Goal: Task Accomplishment & Management: Use online tool/utility

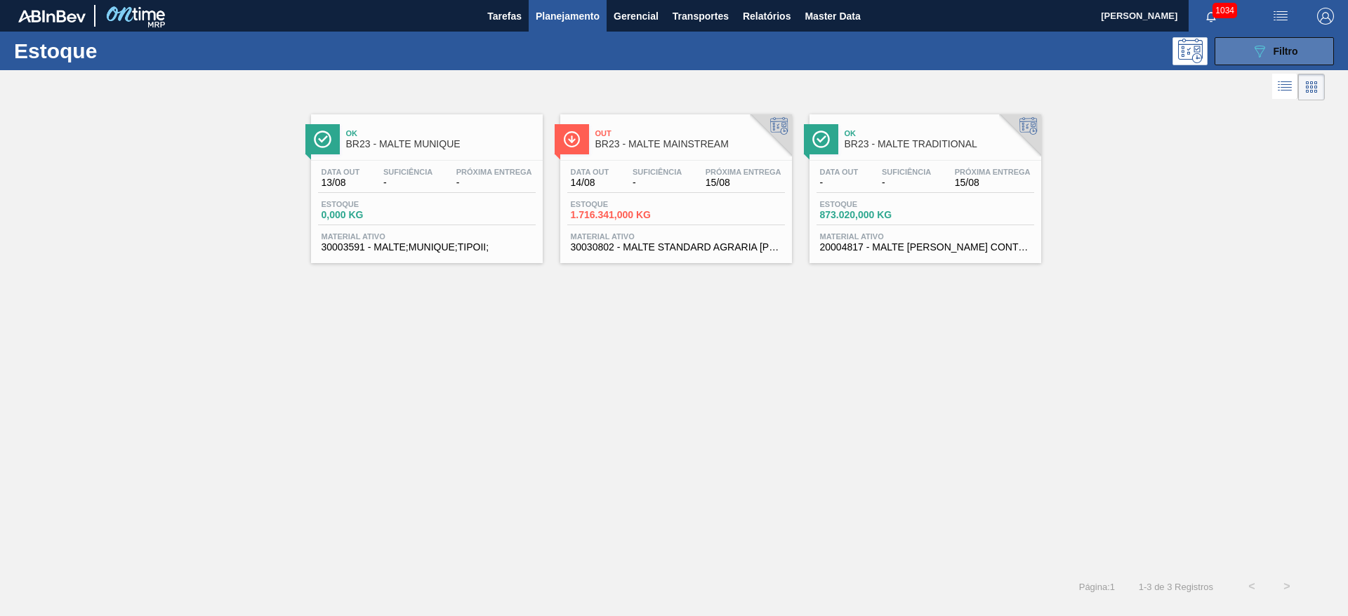
click at [1262, 49] on icon "089F7B8B-B2A5-4AFE-B5C0-19BA573D28AC" at bounding box center [1259, 51] width 17 height 17
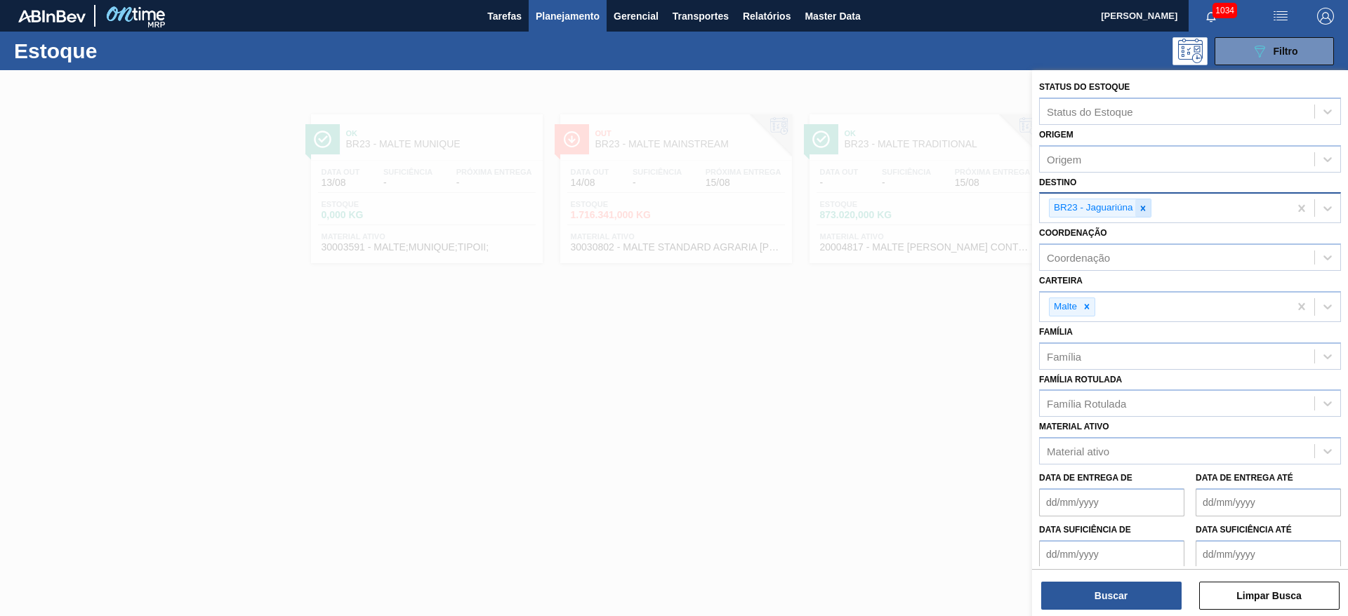
click at [1145, 207] on icon at bounding box center [1143, 209] width 10 height 10
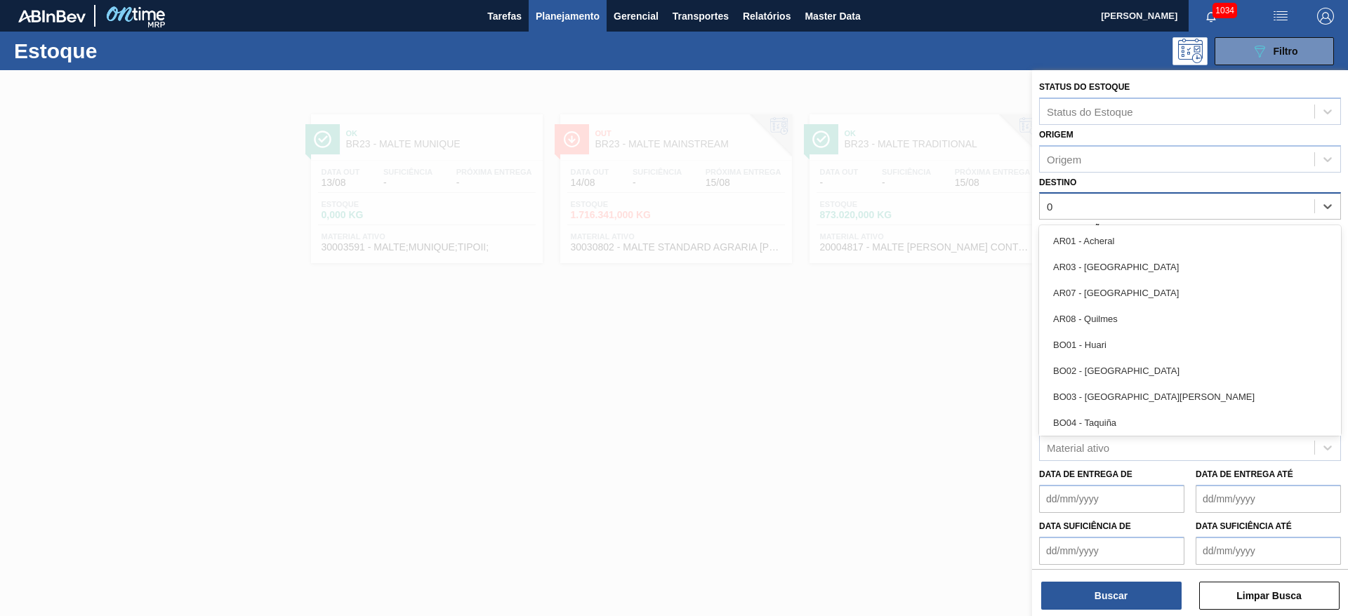
type input "02"
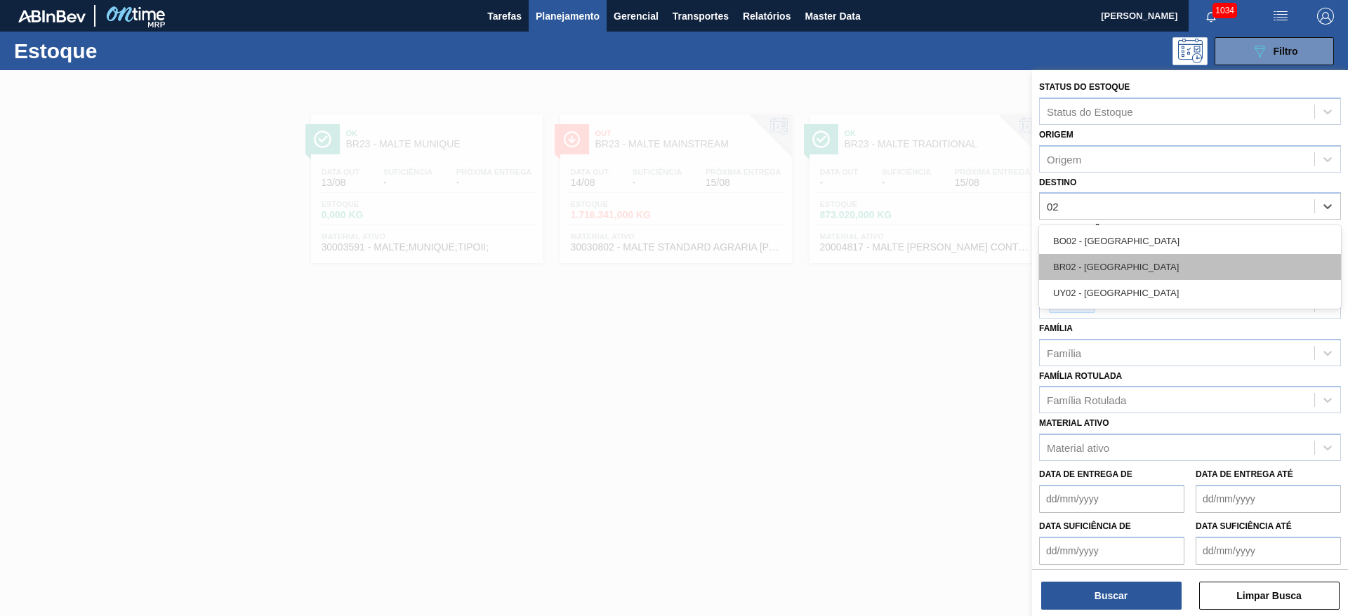
click at [1066, 265] on div "BR02 - [GEOGRAPHIC_DATA]" at bounding box center [1190, 267] width 302 height 26
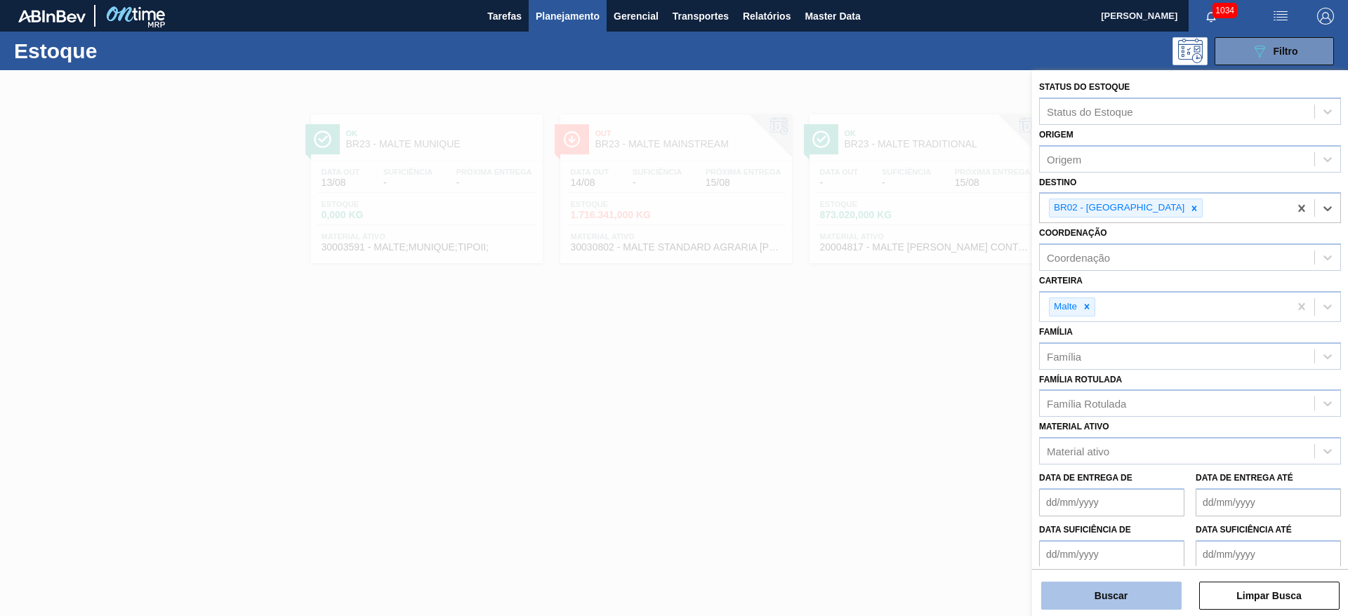
click at [1122, 596] on button "Buscar" at bounding box center [1111, 596] width 140 height 28
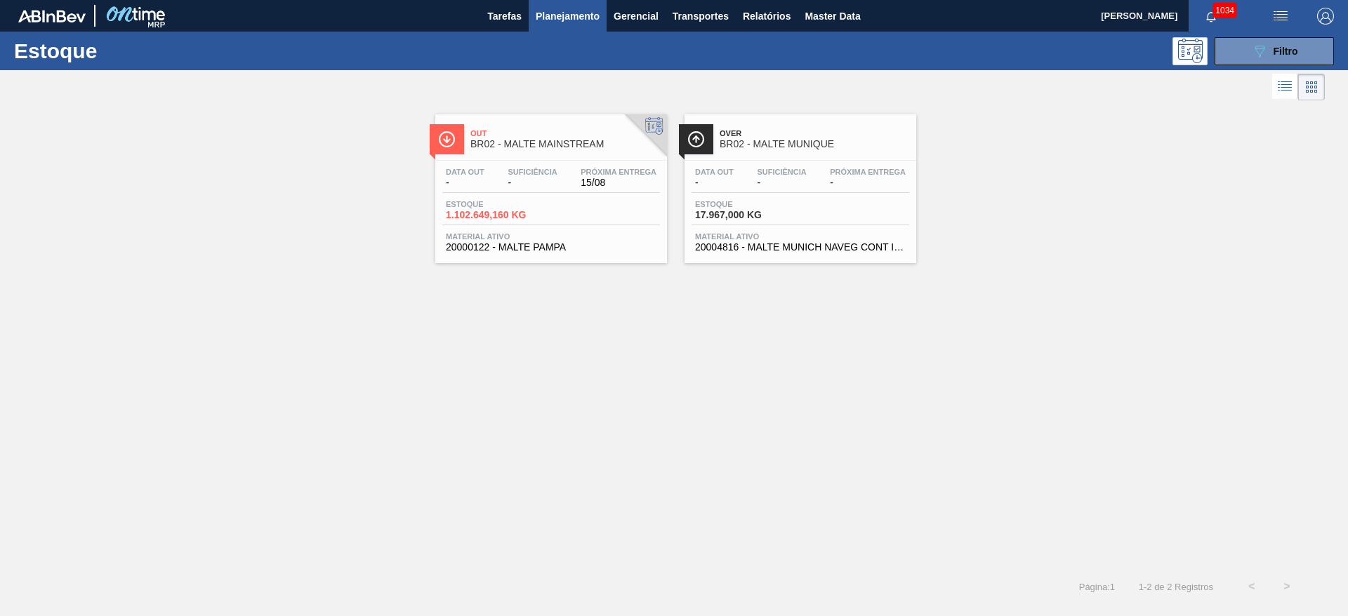
click at [563, 197] on div "Data out - Suficiência - Próxima Entrega 15/08 Estoque 1.102.649,160 KG Materia…" at bounding box center [551, 208] width 232 height 95
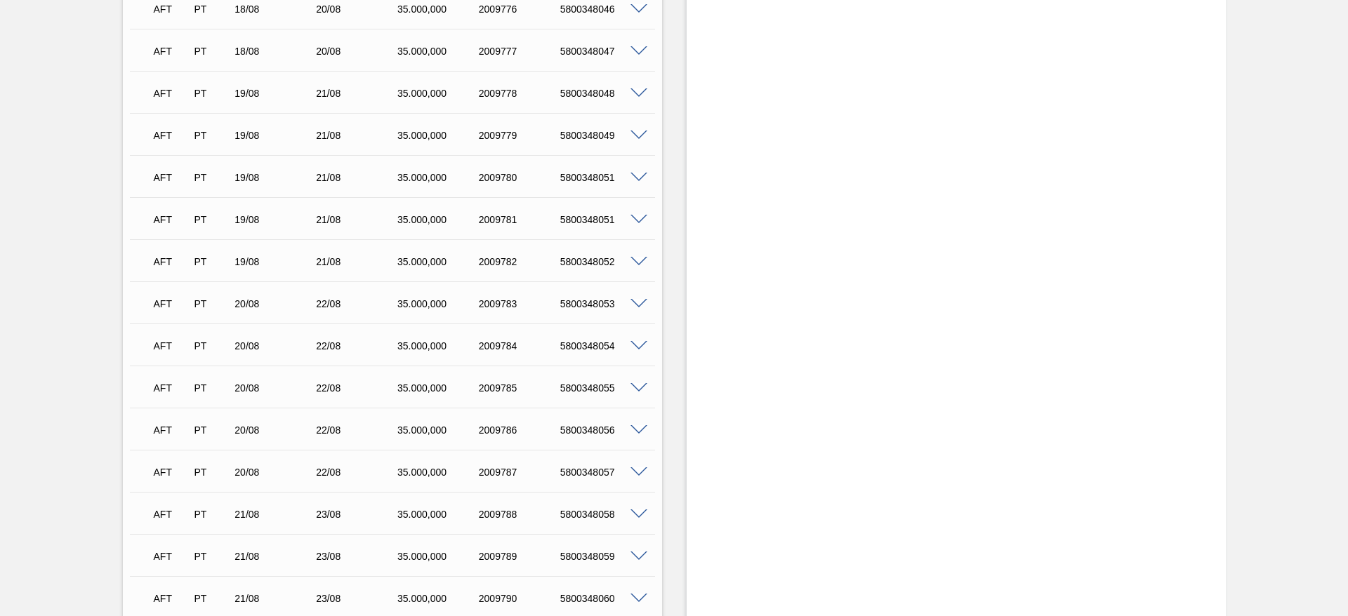
scroll to position [2550, 0]
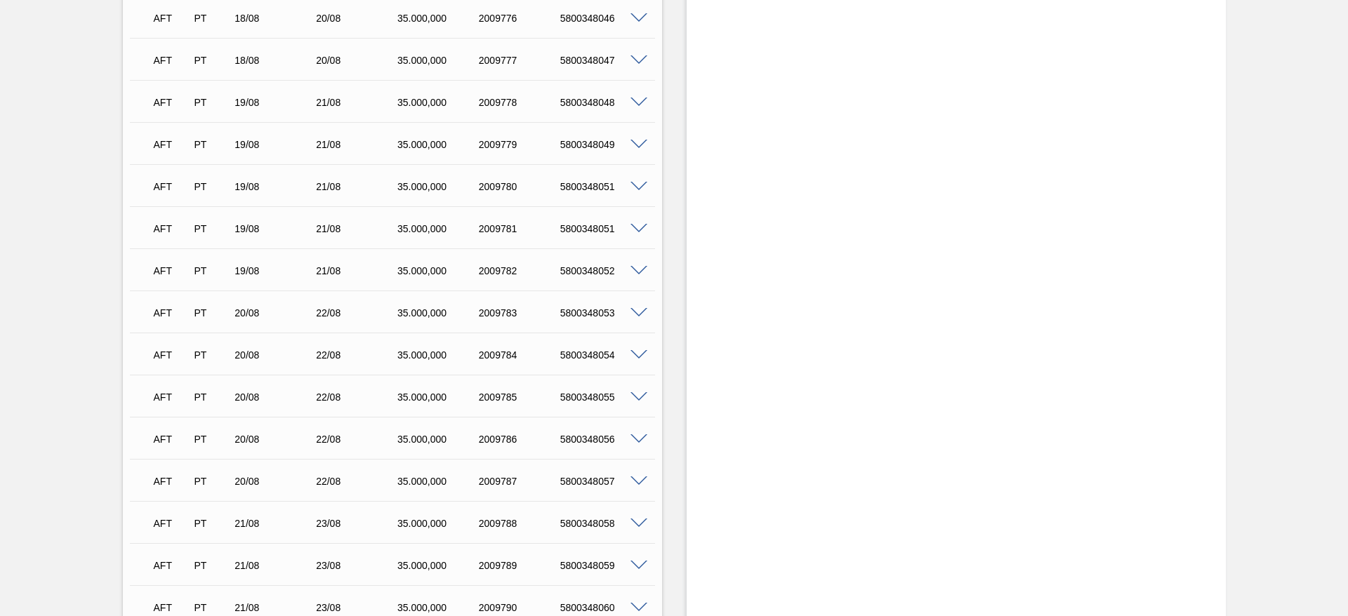
click at [637, 228] on span at bounding box center [638, 229] width 17 height 11
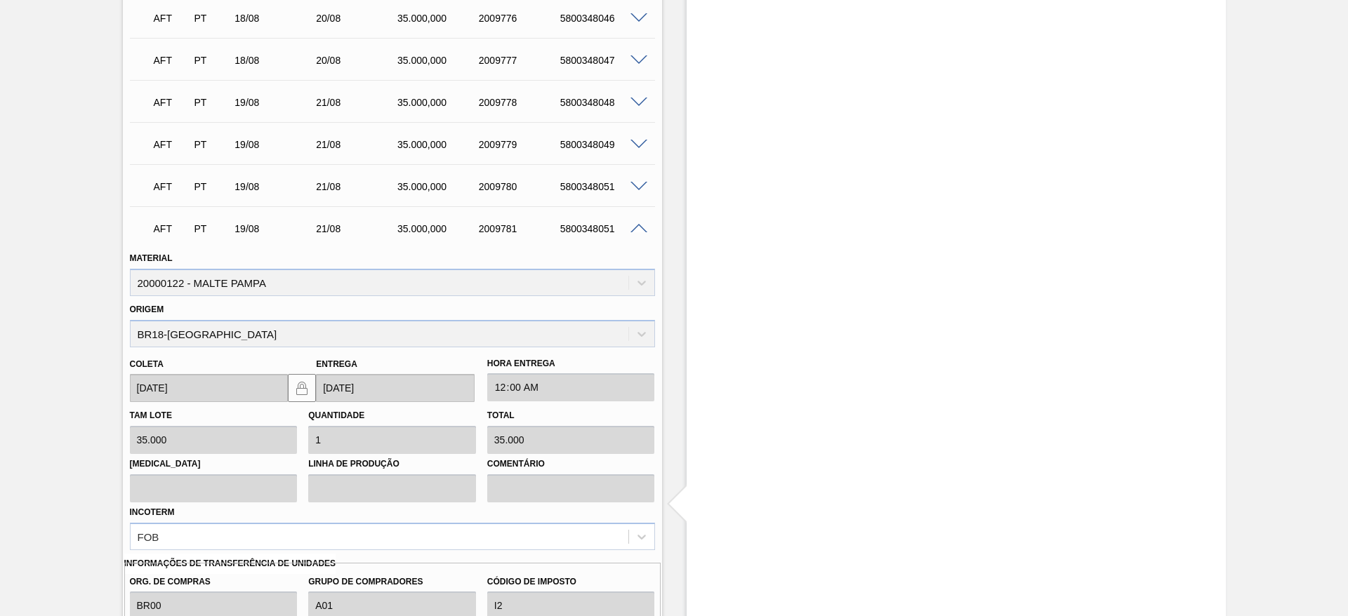
scroll to position [2865, 0]
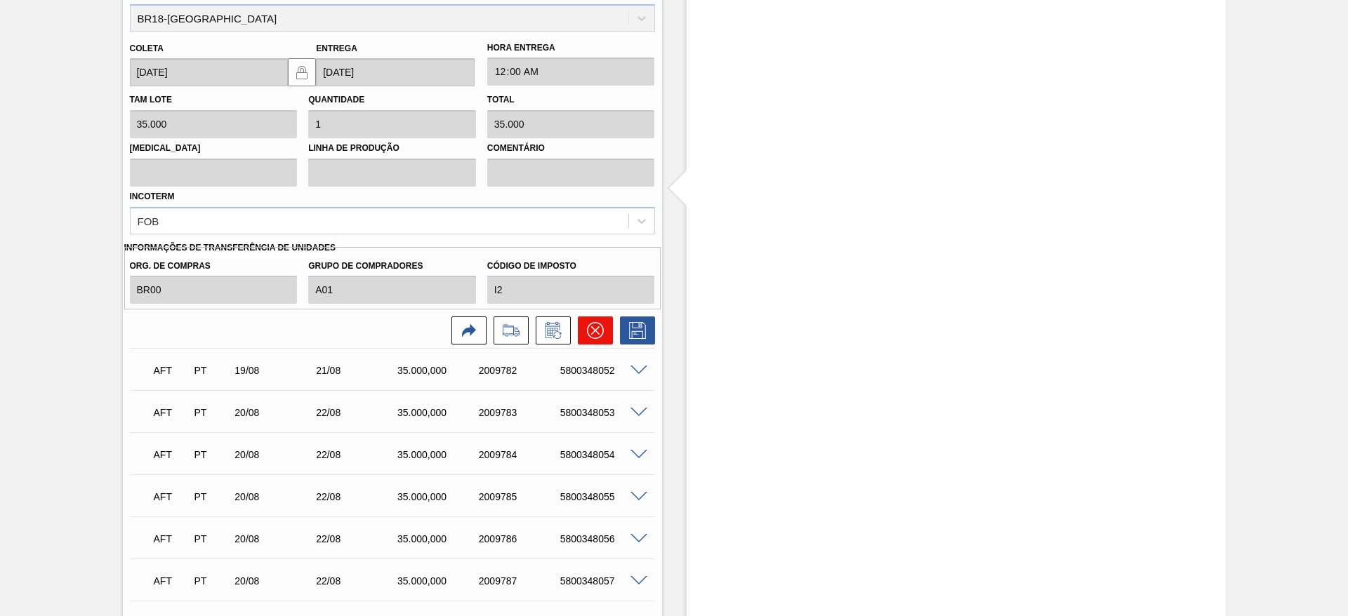
click at [597, 331] on icon at bounding box center [595, 330] width 17 height 17
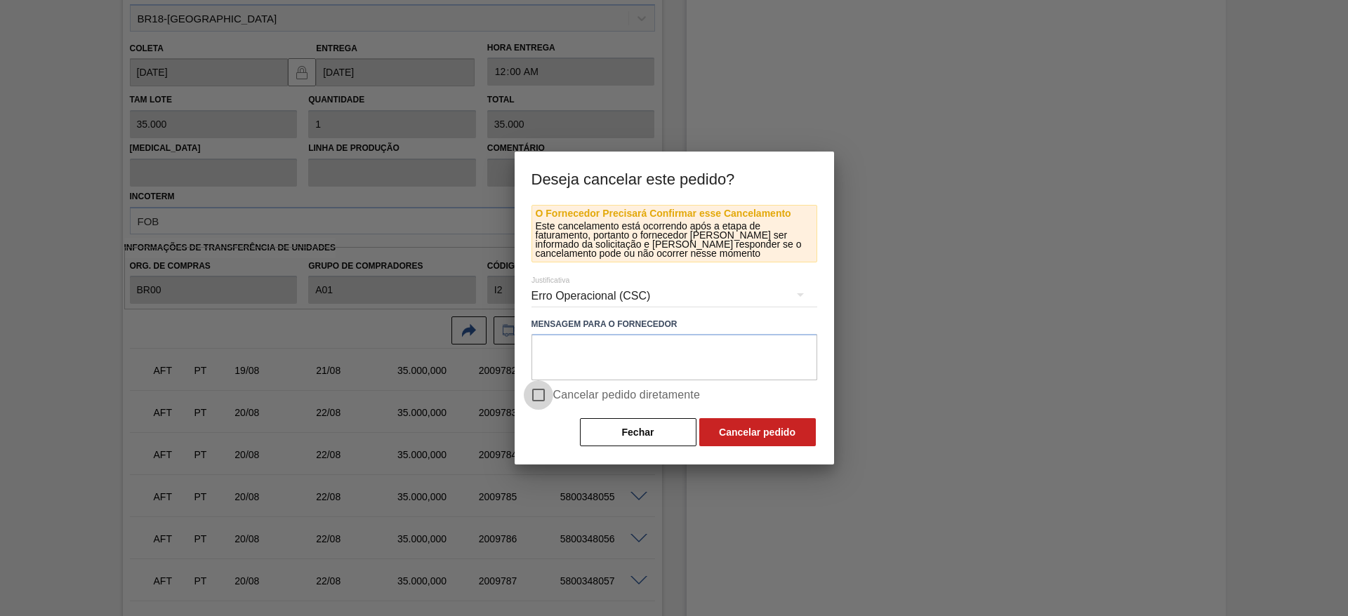
click at [539, 393] on input "Cancelar pedido diretamente" at bounding box center [538, 394] width 29 height 29
checkbox input "true"
click at [615, 427] on button "Fechar" at bounding box center [638, 432] width 117 height 28
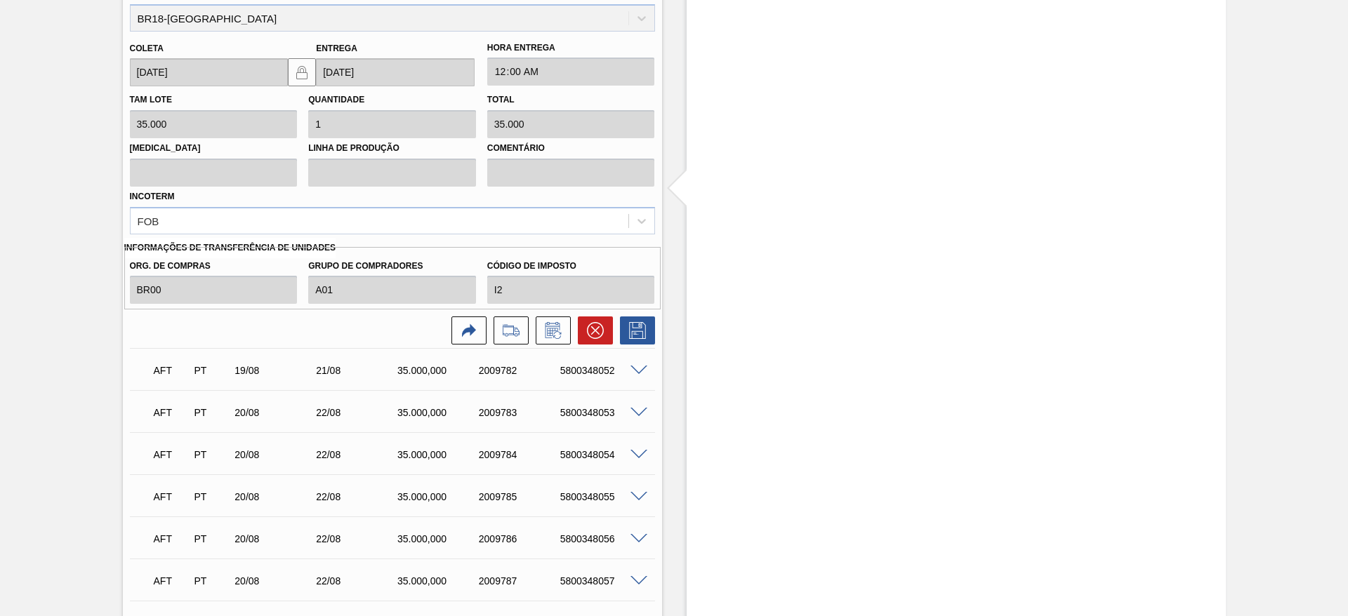
scroll to position [2550, 0]
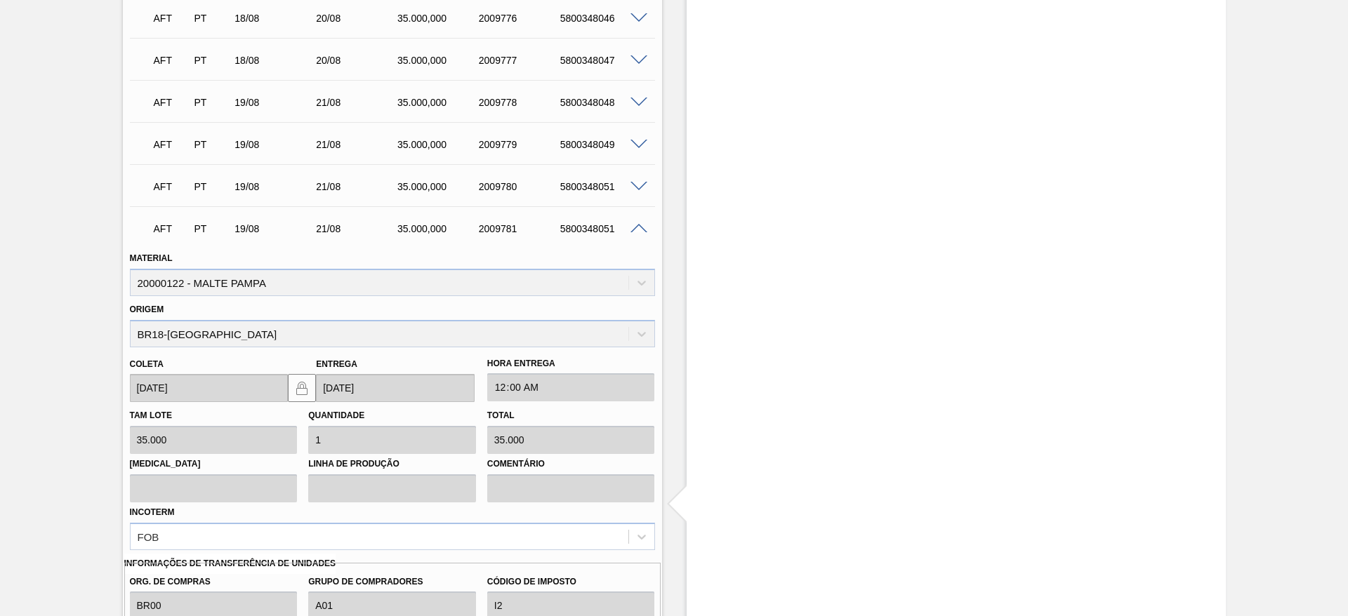
click at [635, 230] on span at bounding box center [638, 229] width 17 height 11
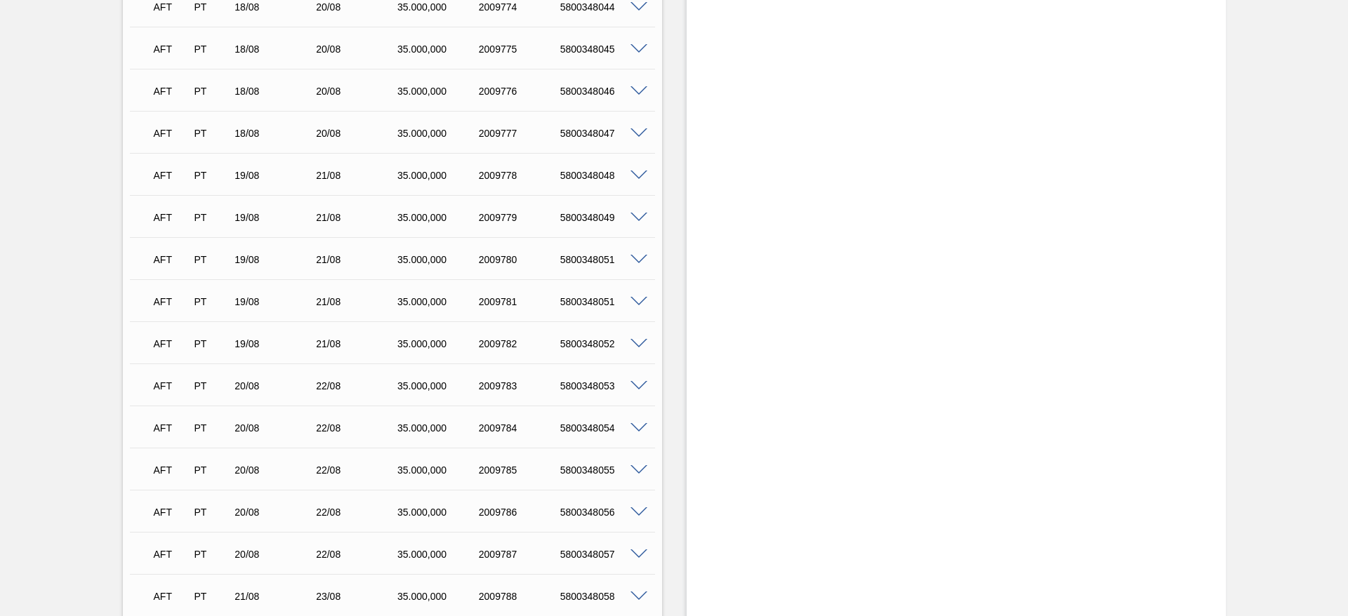
scroll to position [2444, 0]
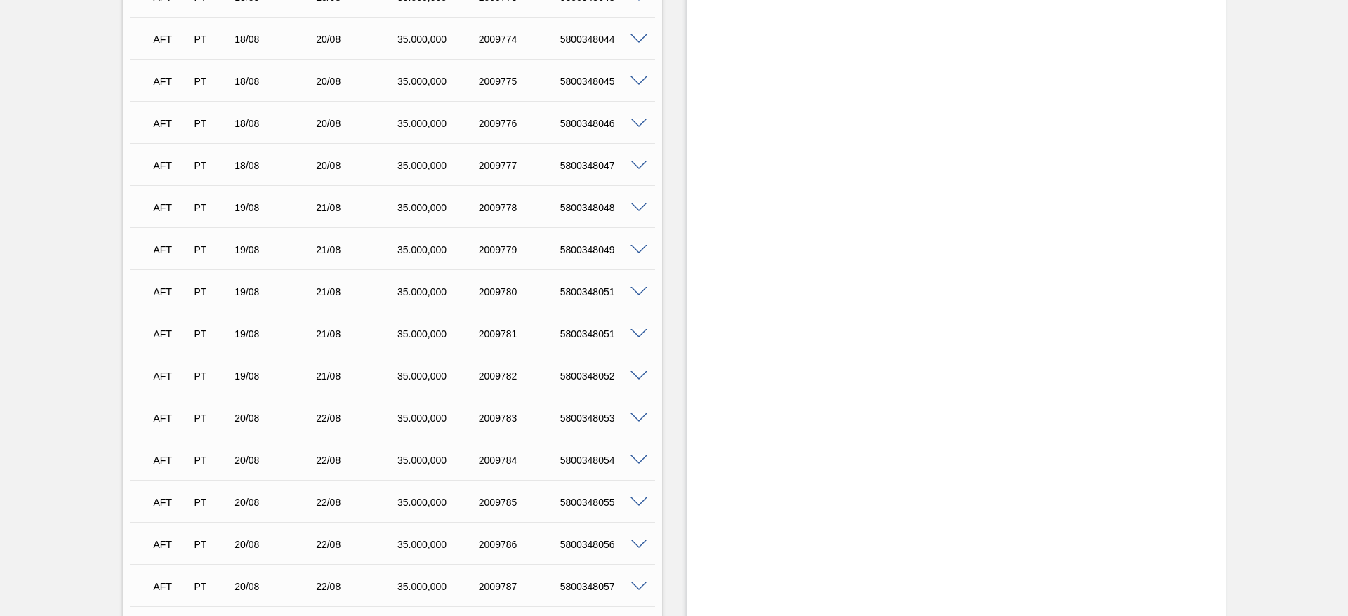
click at [640, 334] on span at bounding box center [638, 334] width 17 height 11
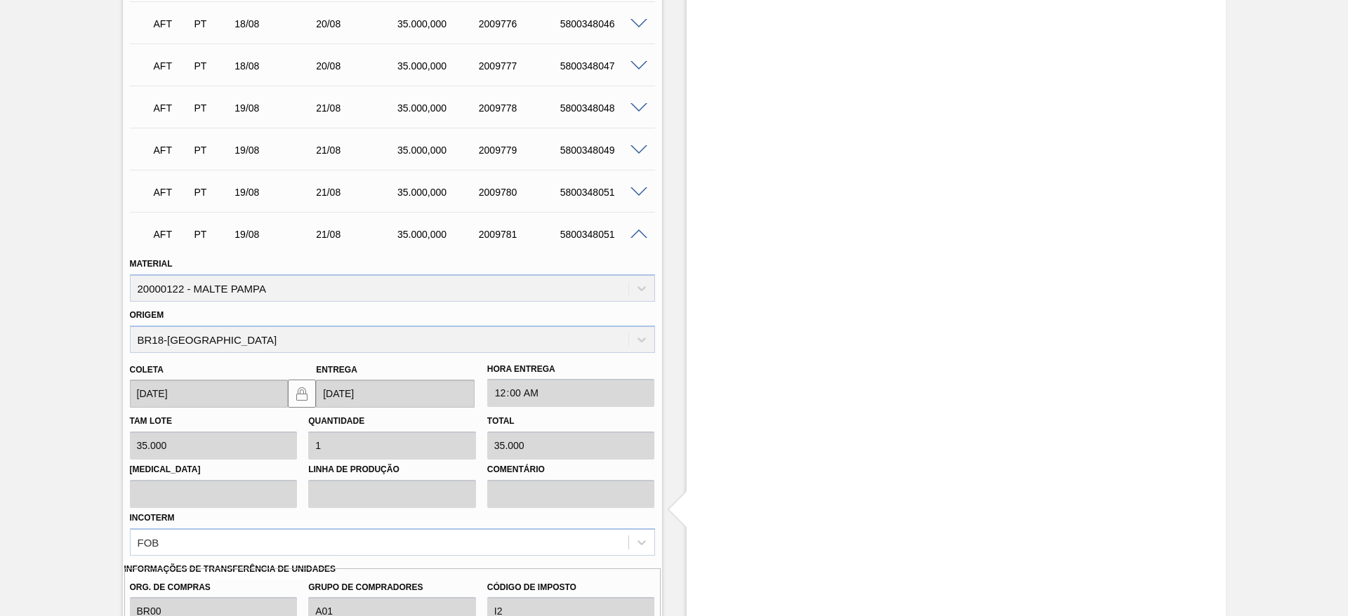
scroll to position [2760, 0]
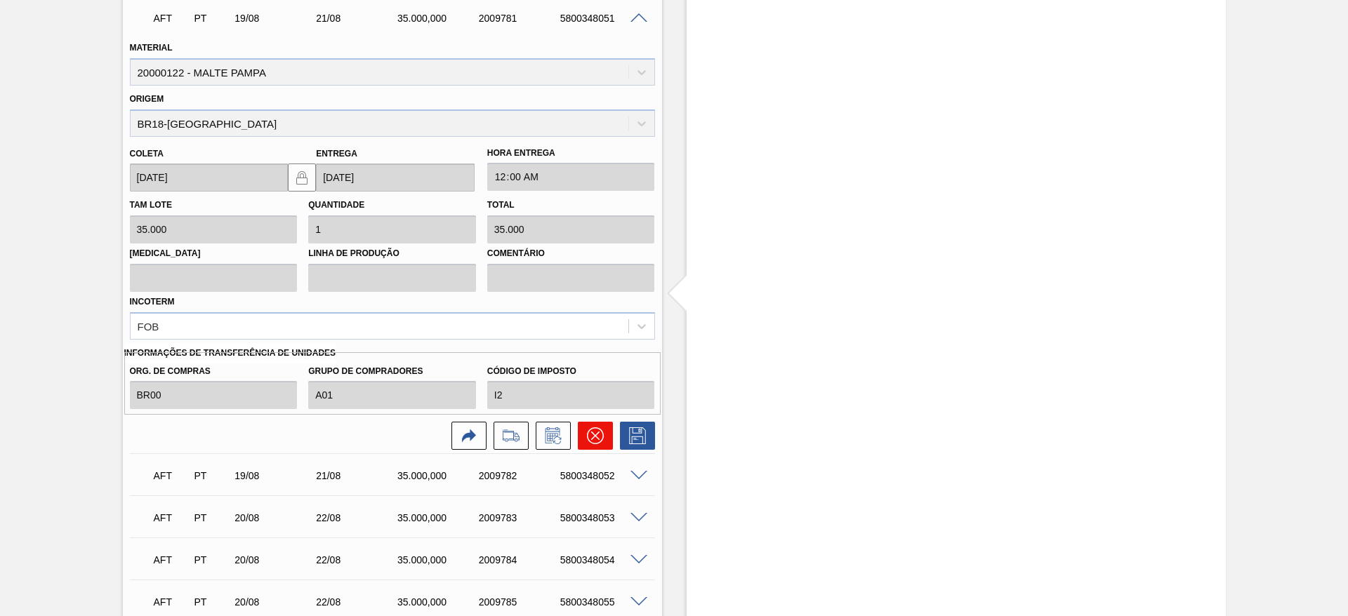
click at [588, 435] on icon at bounding box center [595, 436] width 17 height 17
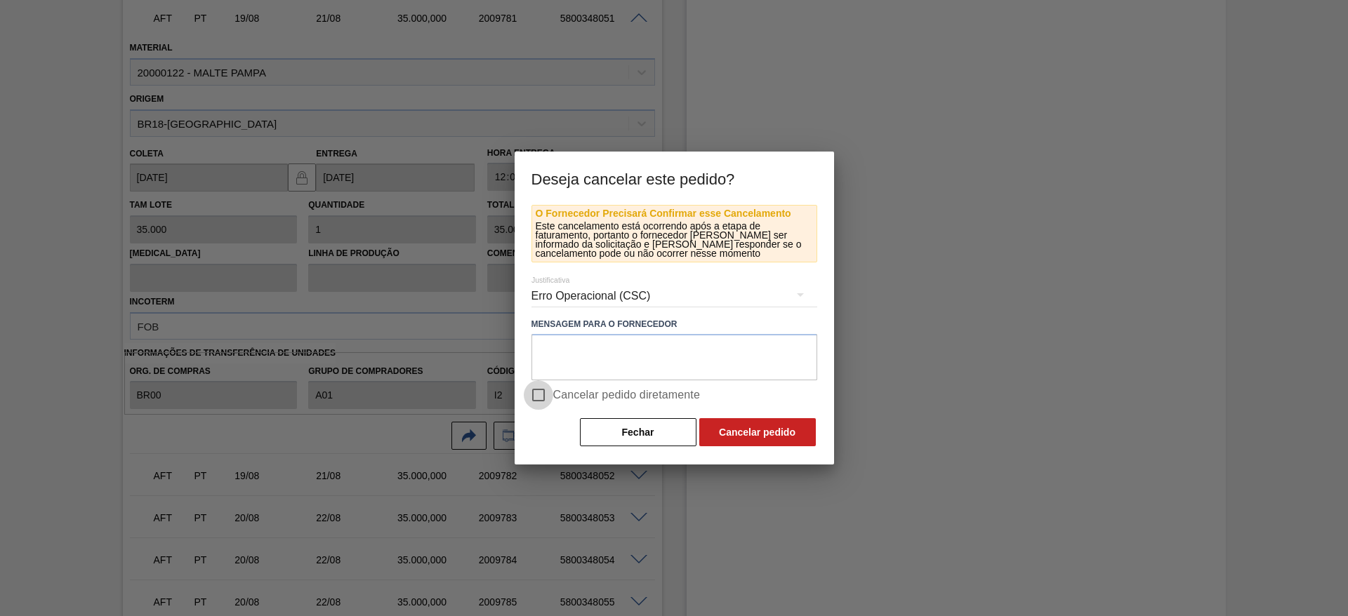
click at [540, 395] on input "Cancelar pedido diretamente" at bounding box center [538, 394] width 29 height 29
checkbox input "true"
click at [762, 433] on button "Cancelar pedido" at bounding box center [757, 432] width 117 height 28
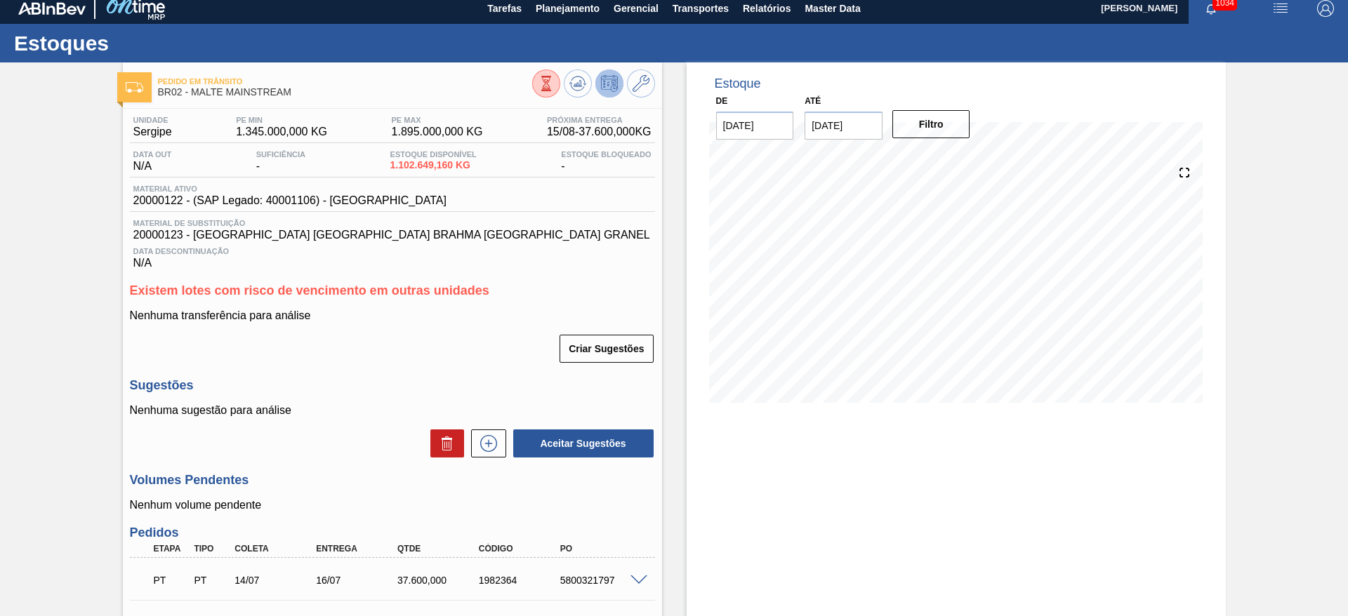
scroll to position [0, 0]
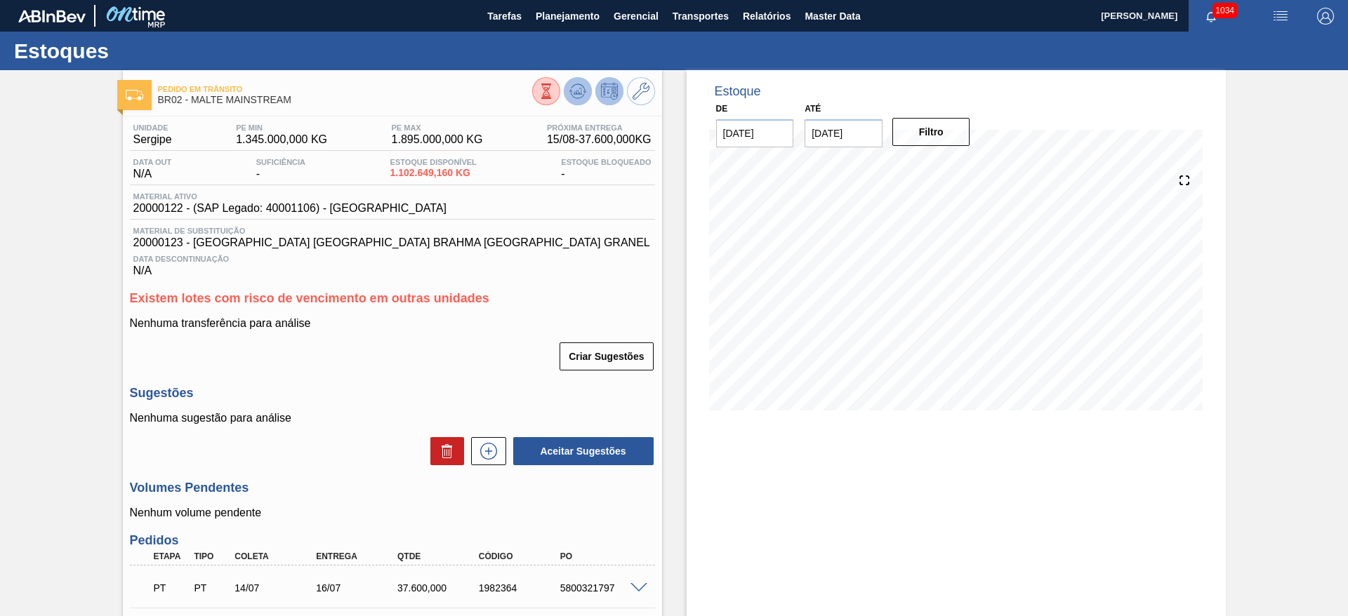
click at [554, 95] on icon at bounding box center [545, 91] width 15 height 15
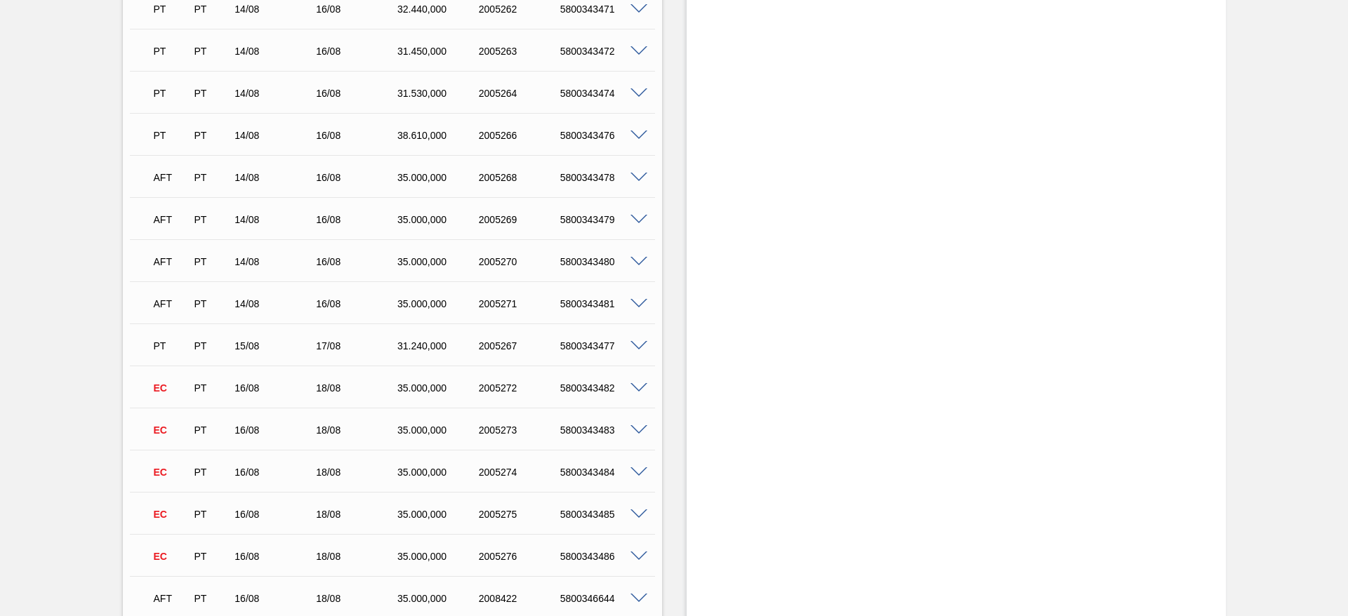
scroll to position [1369, 0]
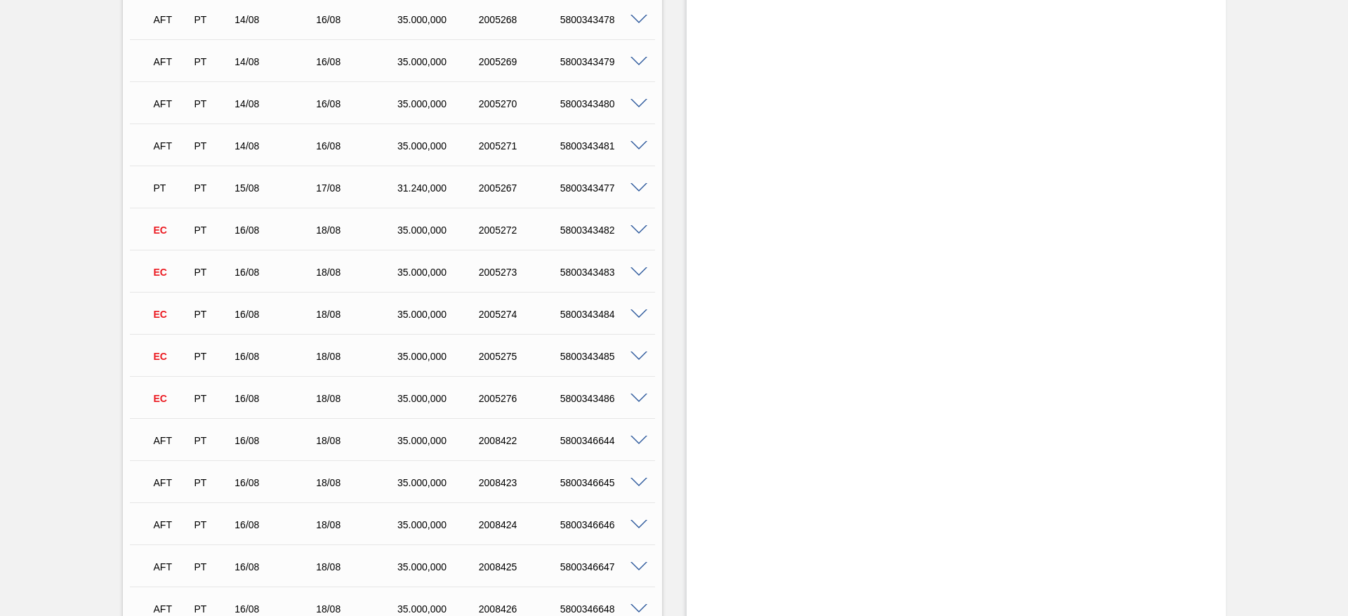
click at [639, 234] on div "5800343482" at bounding box center [602, 230] width 91 height 11
click at [640, 230] on span at bounding box center [638, 230] width 17 height 11
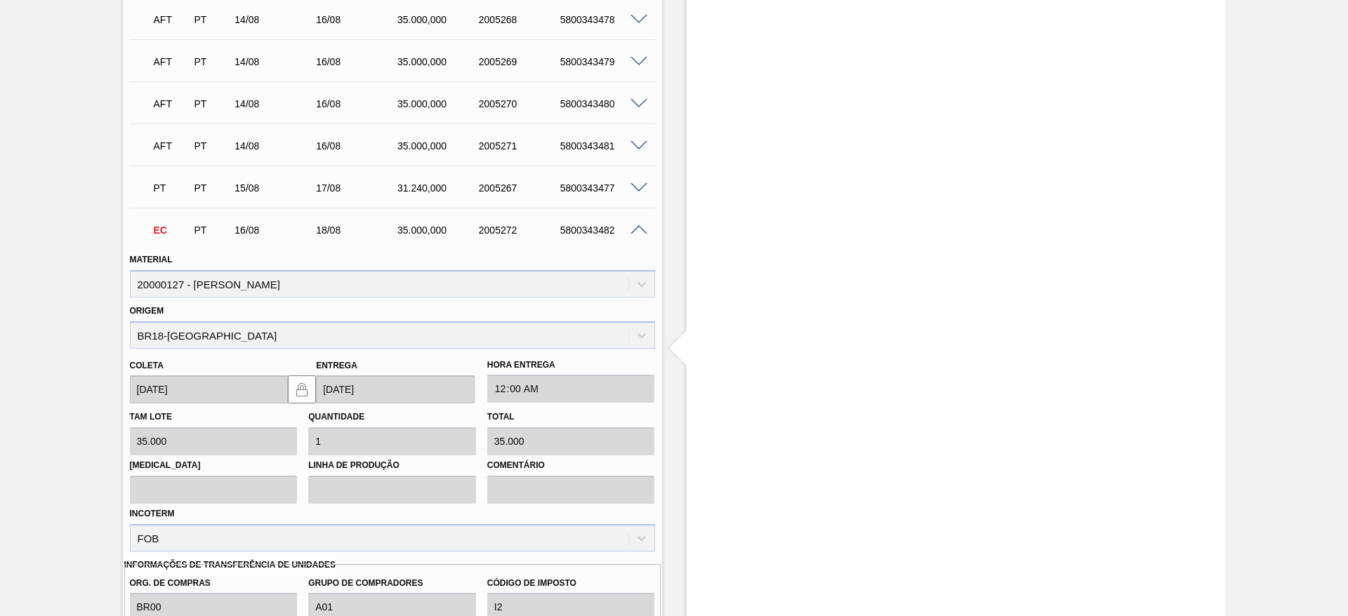
click at [640, 230] on span at bounding box center [638, 230] width 17 height 11
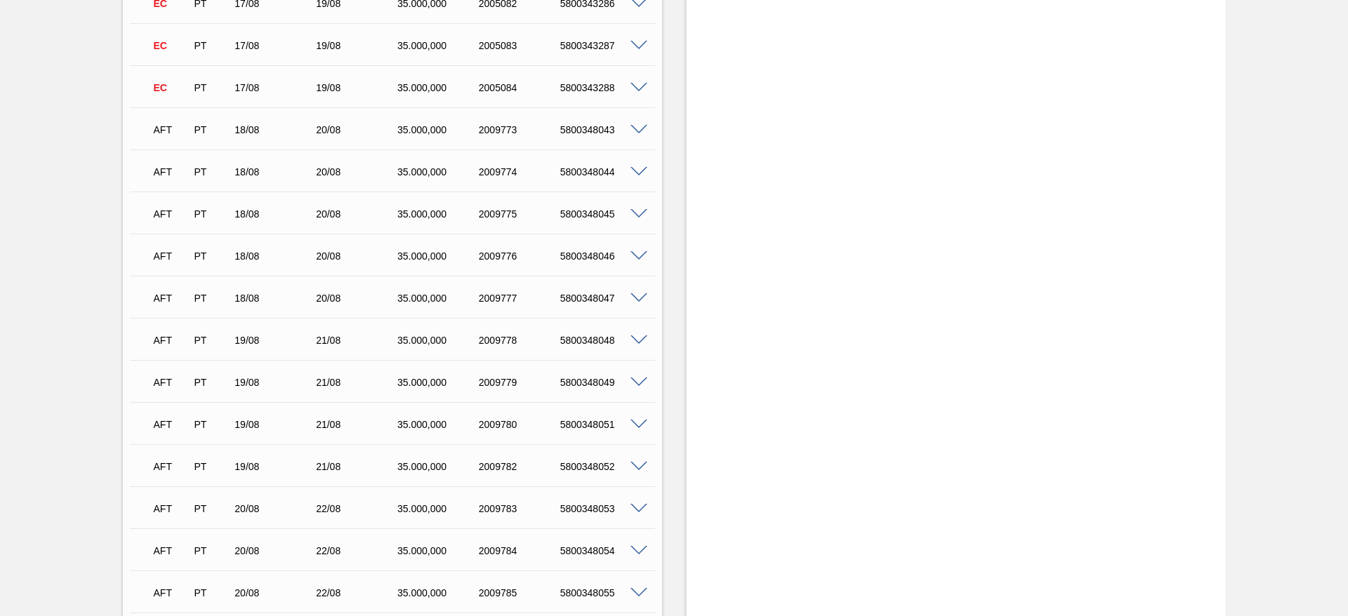
scroll to position [2317, 0]
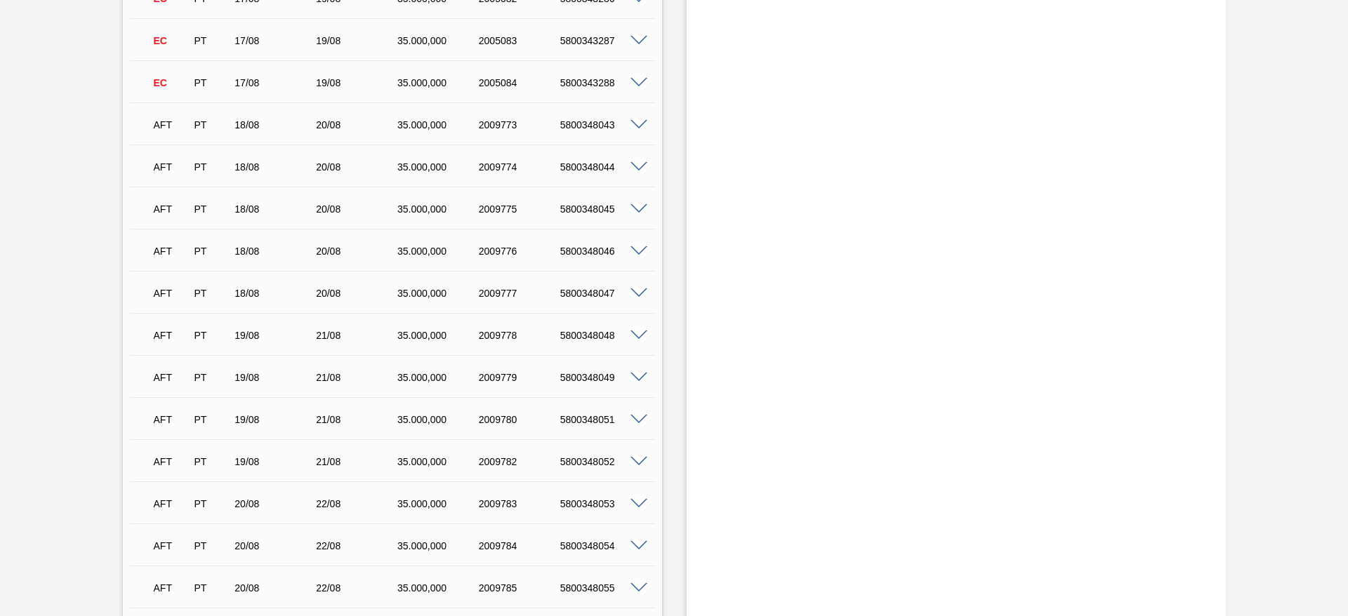
click at [640, 124] on span at bounding box center [638, 125] width 17 height 11
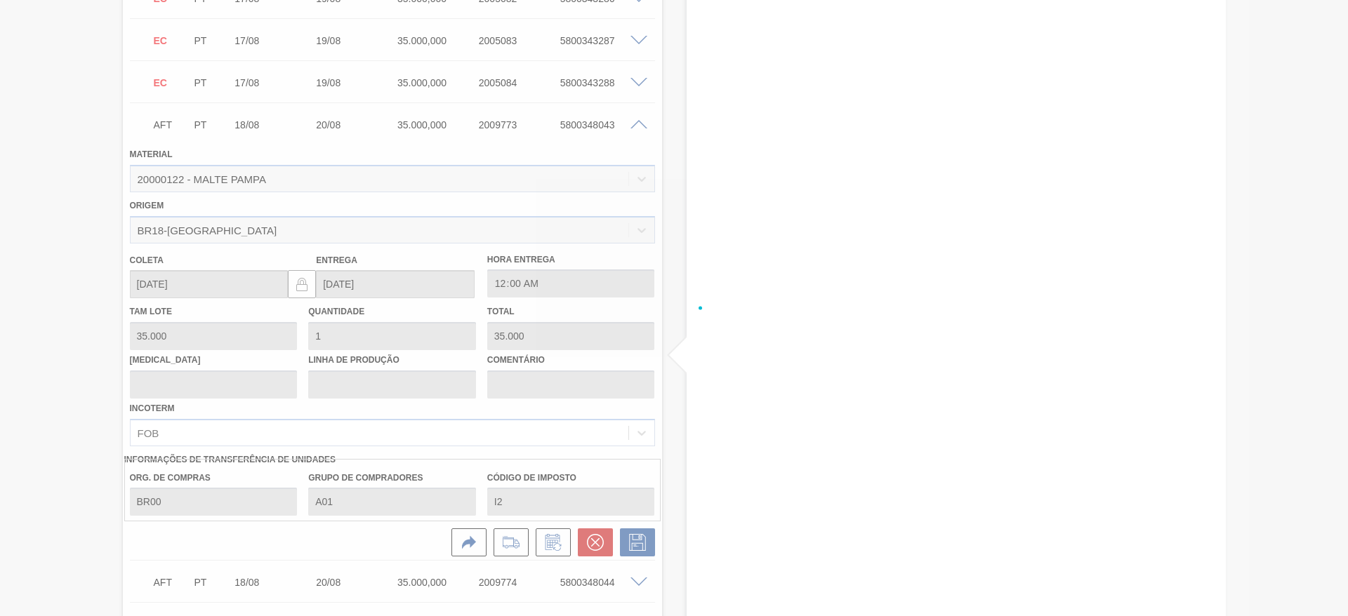
click at [640, 124] on div at bounding box center [674, 308] width 1348 height 616
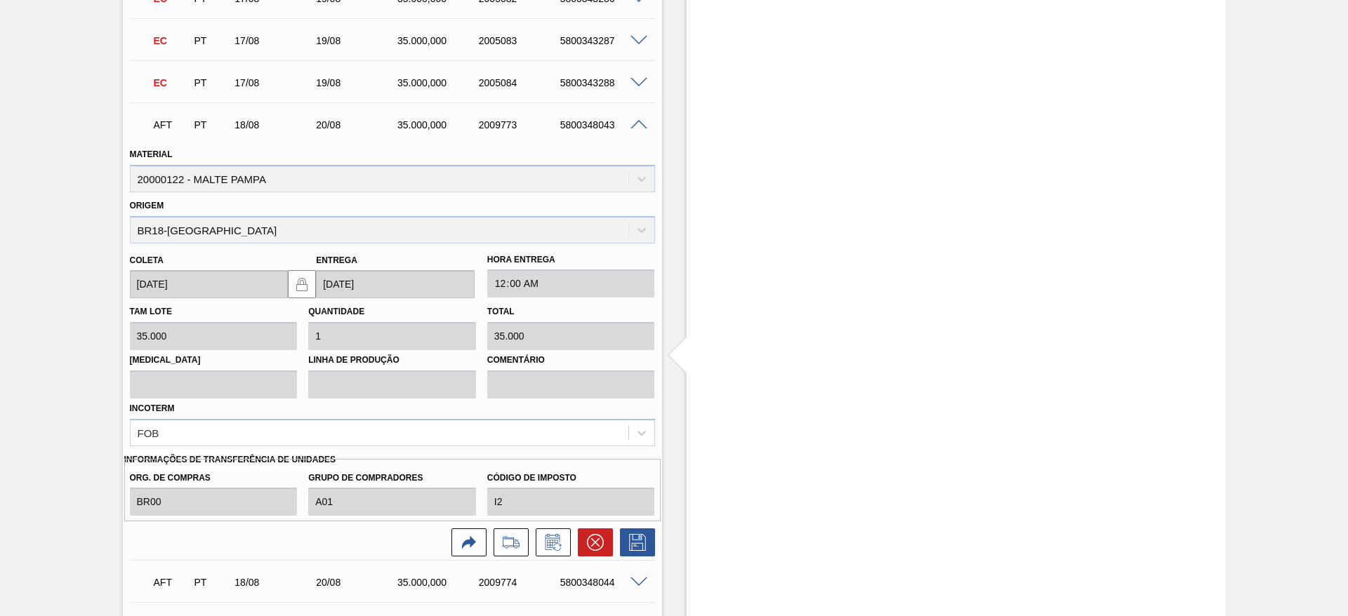
click at [640, 124] on span at bounding box center [638, 125] width 17 height 11
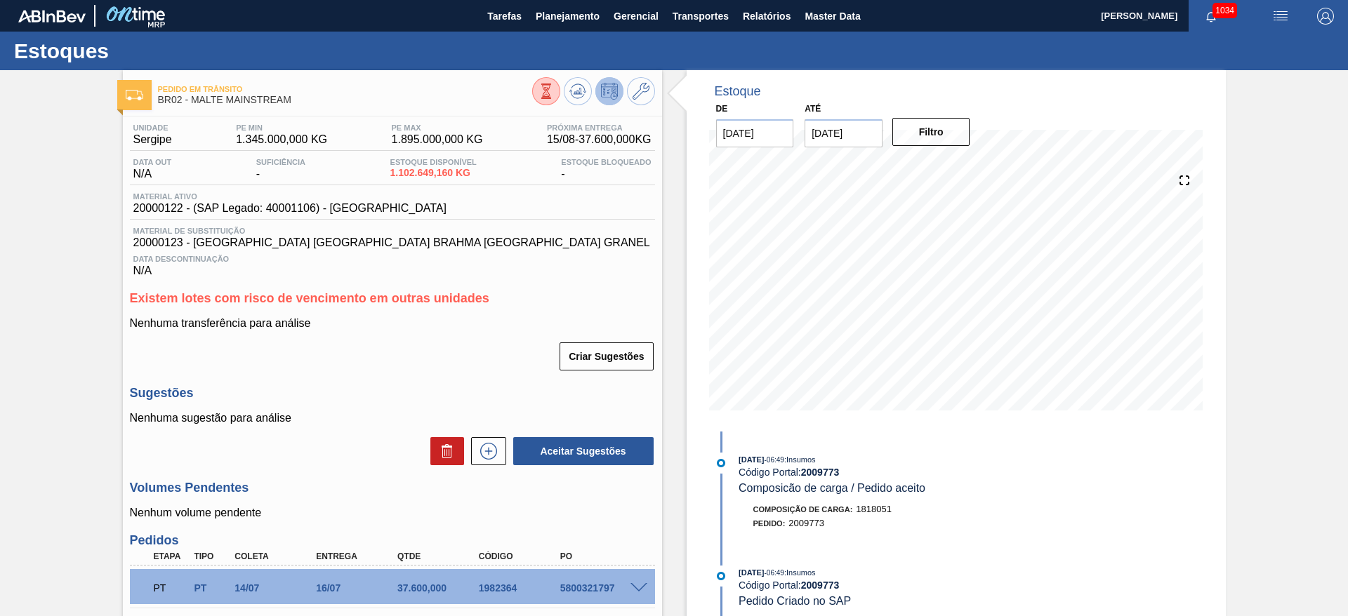
scroll to position [421, 0]
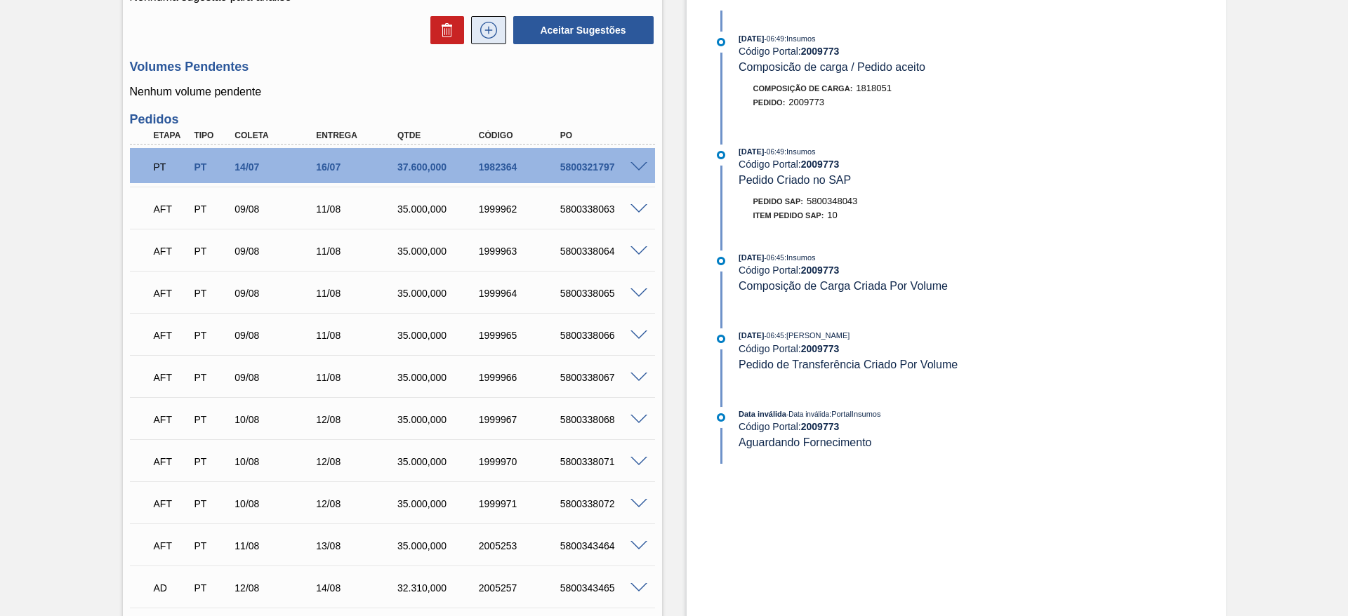
click at [489, 20] on button at bounding box center [488, 30] width 35 height 28
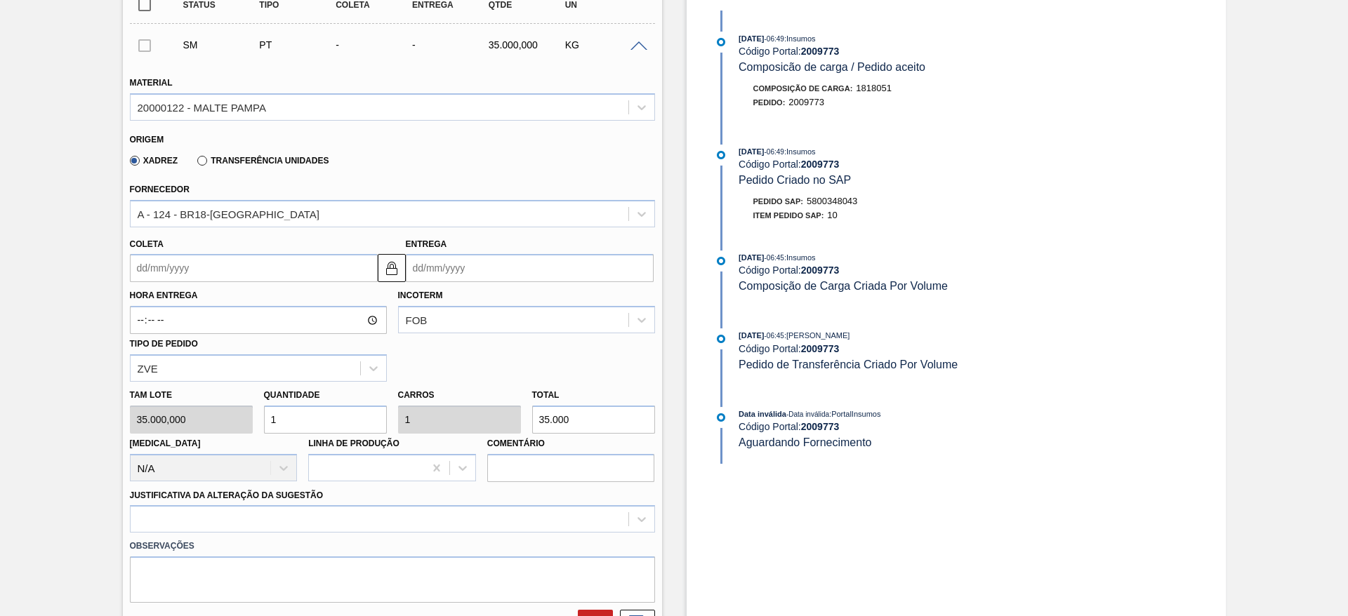
scroll to position [454, 0]
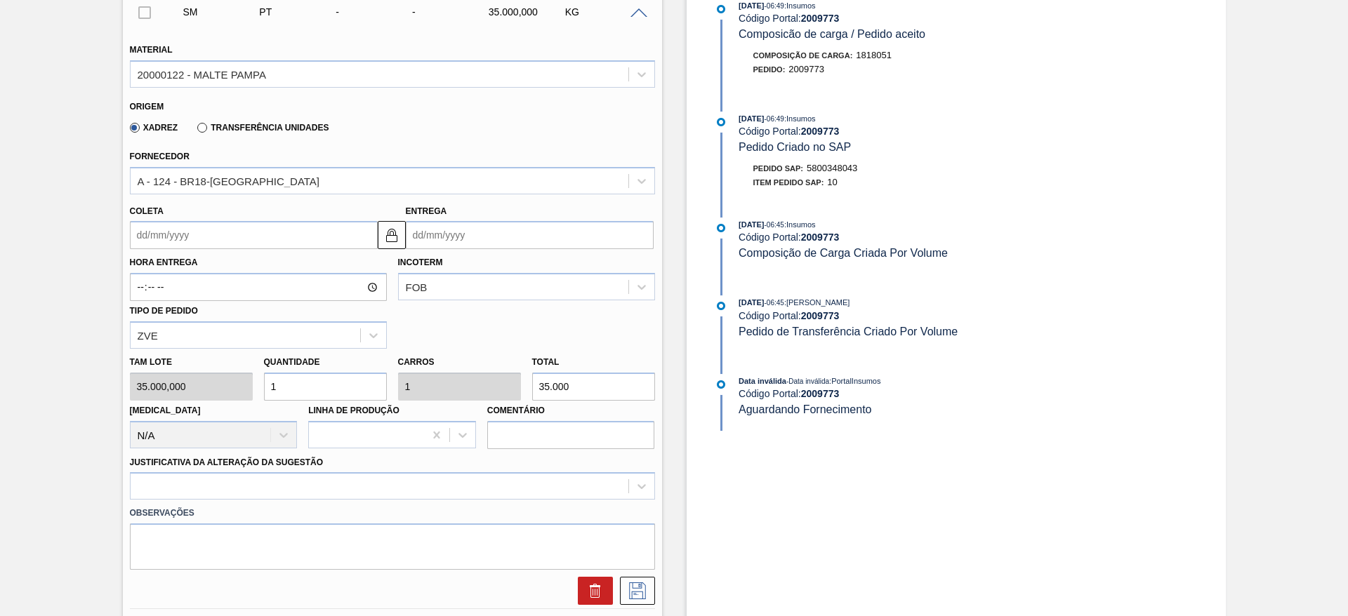
click at [142, 234] on input "Coleta" at bounding box center [254, 235] width 248 height 28
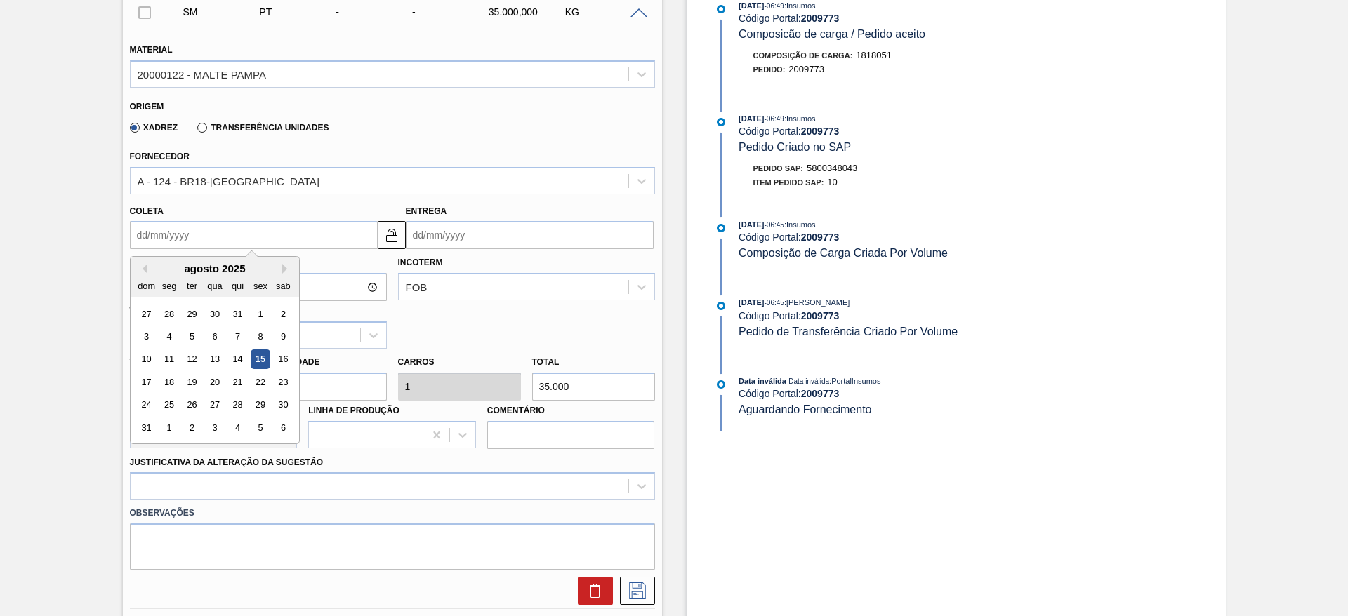
click at [173, 265] on div "agosto 2025" at bounding box center [215, 269] width 168 height 12
click at [195, 375] on div "19" at bounding box center [191, 382] width 19 height 19
type input "[DATE]"
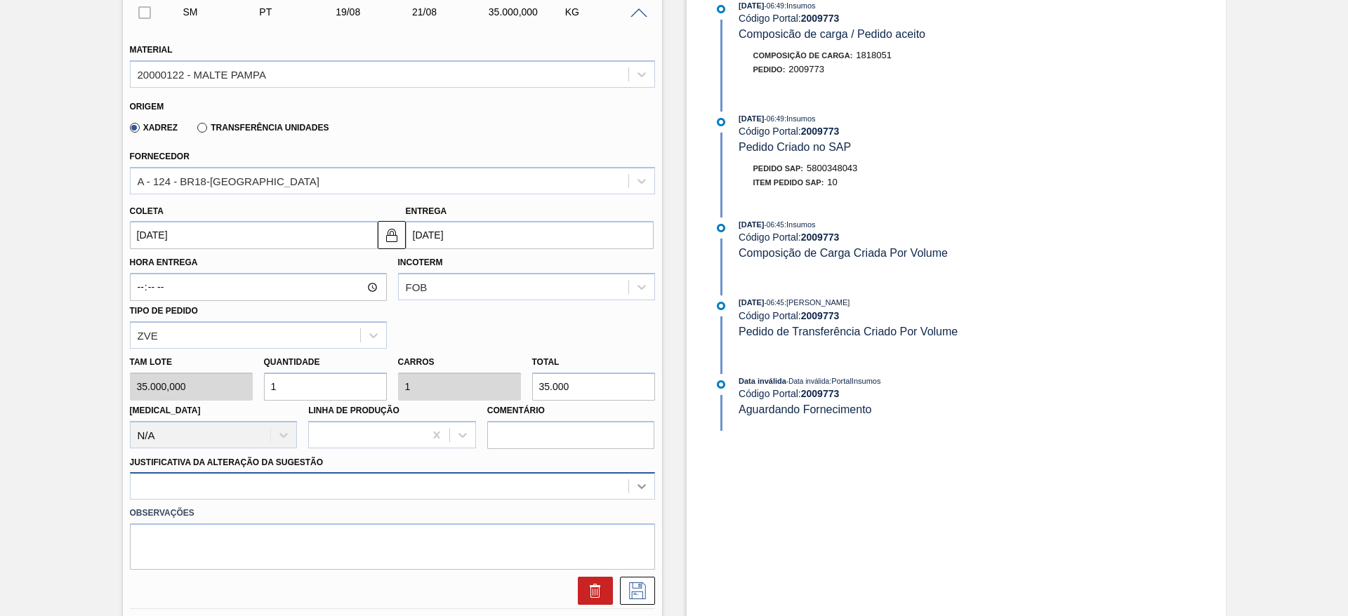
scroll to position [559, 0]
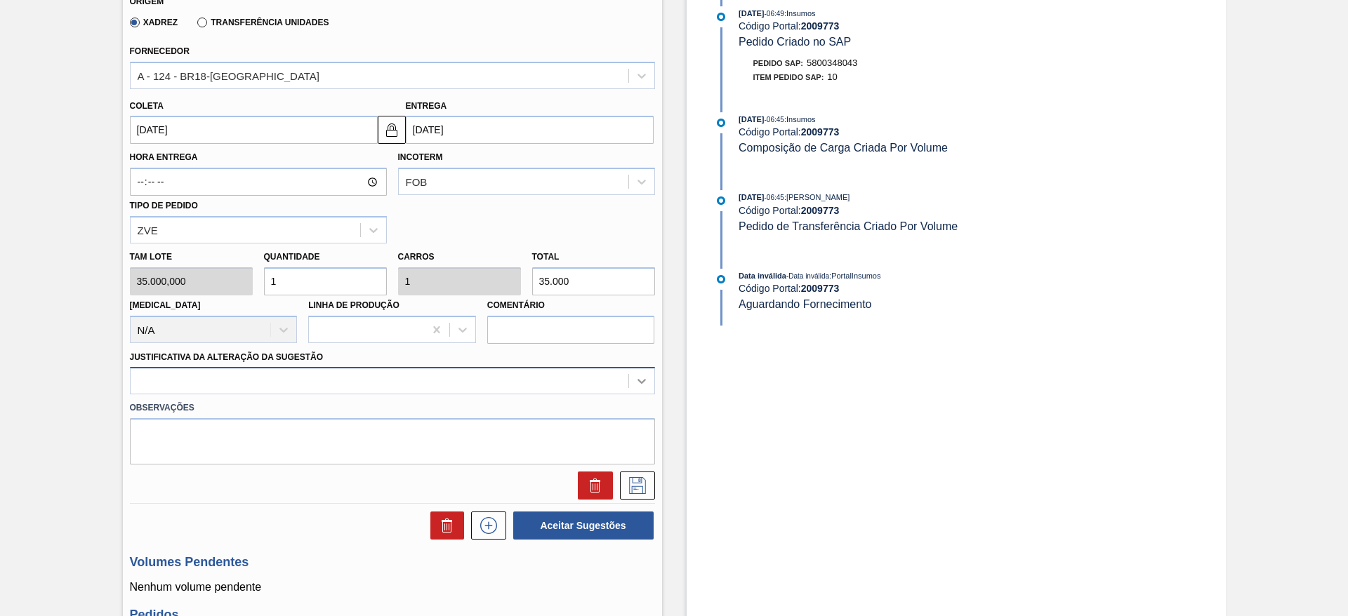
click at [644, 395] on div at bounding box center [392, 380] width 525 height 27
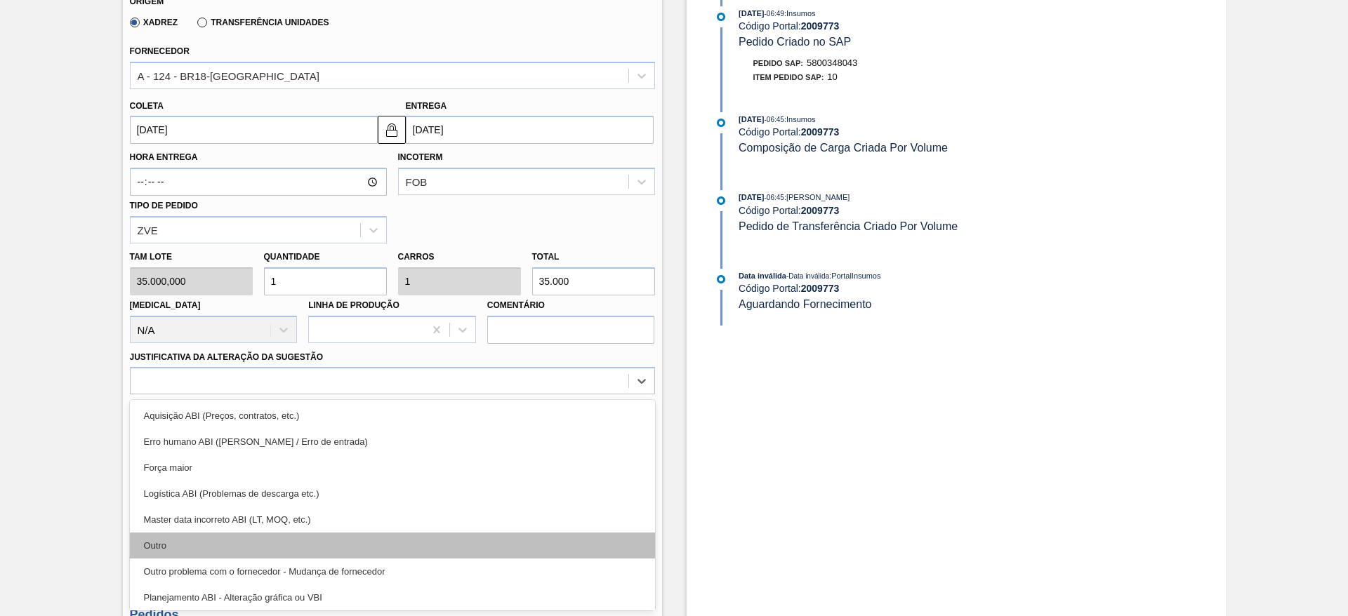
click at [216, 553] on div "Outro" at bounding box center [392, 546] width 525 height 26
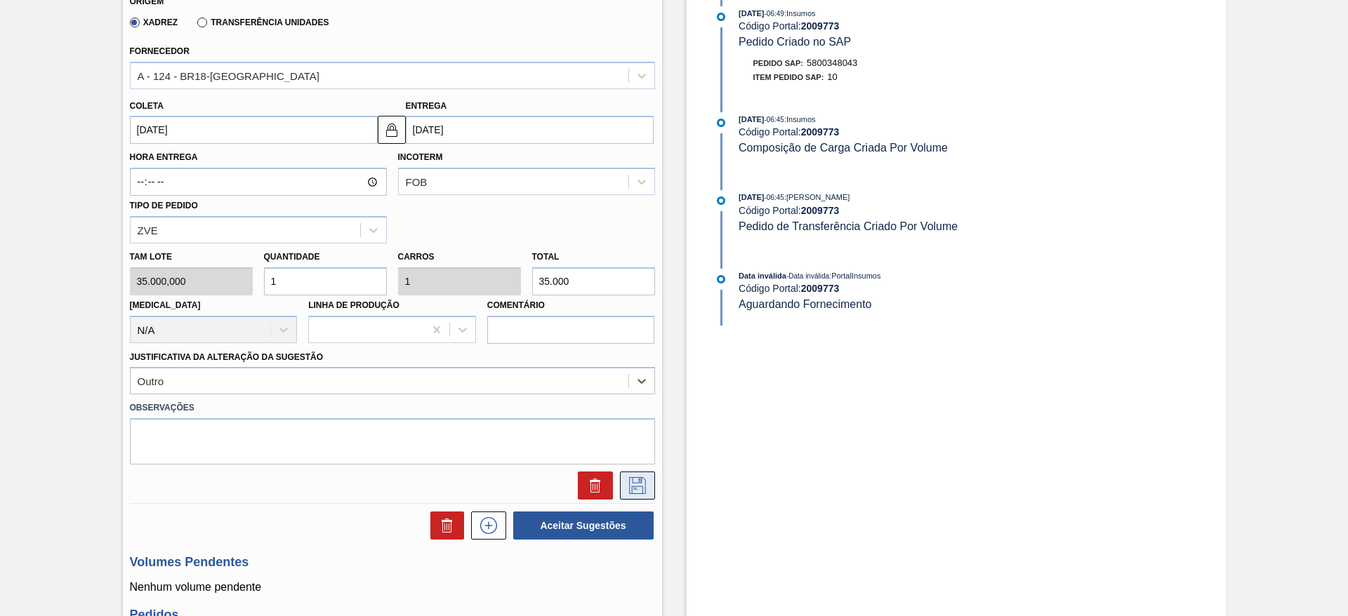
click at [642, 484] on icon at bounding box center [637, 485] width 22 height 17
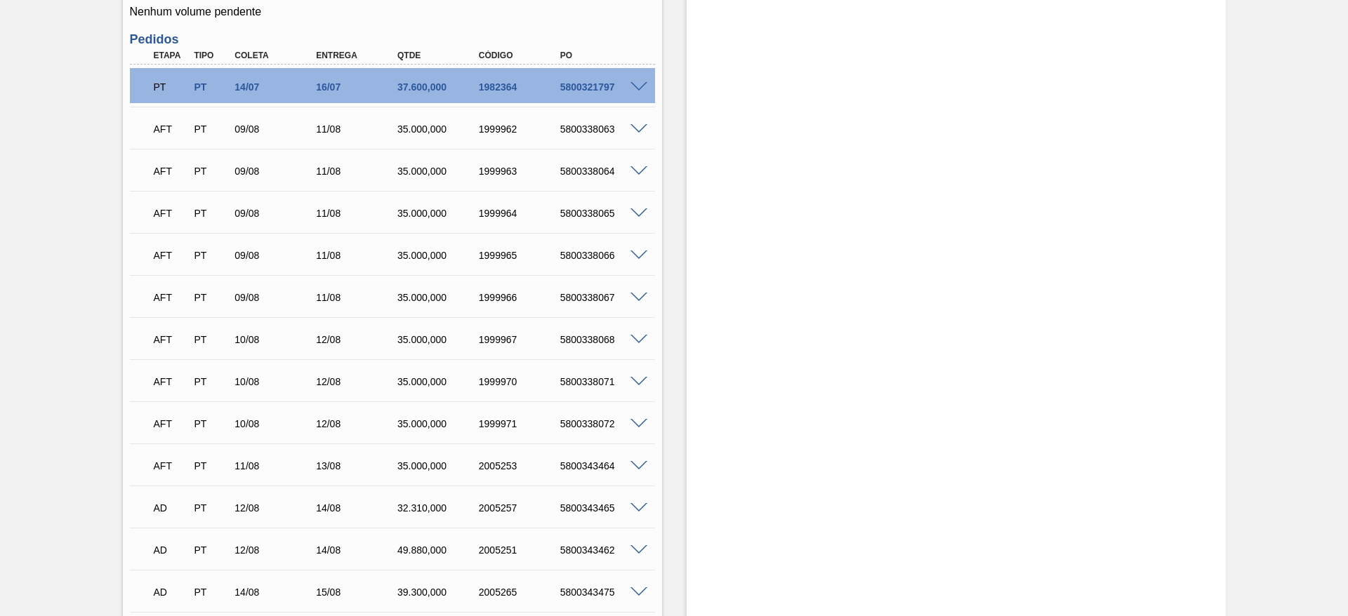
scroll to position [349, 0]
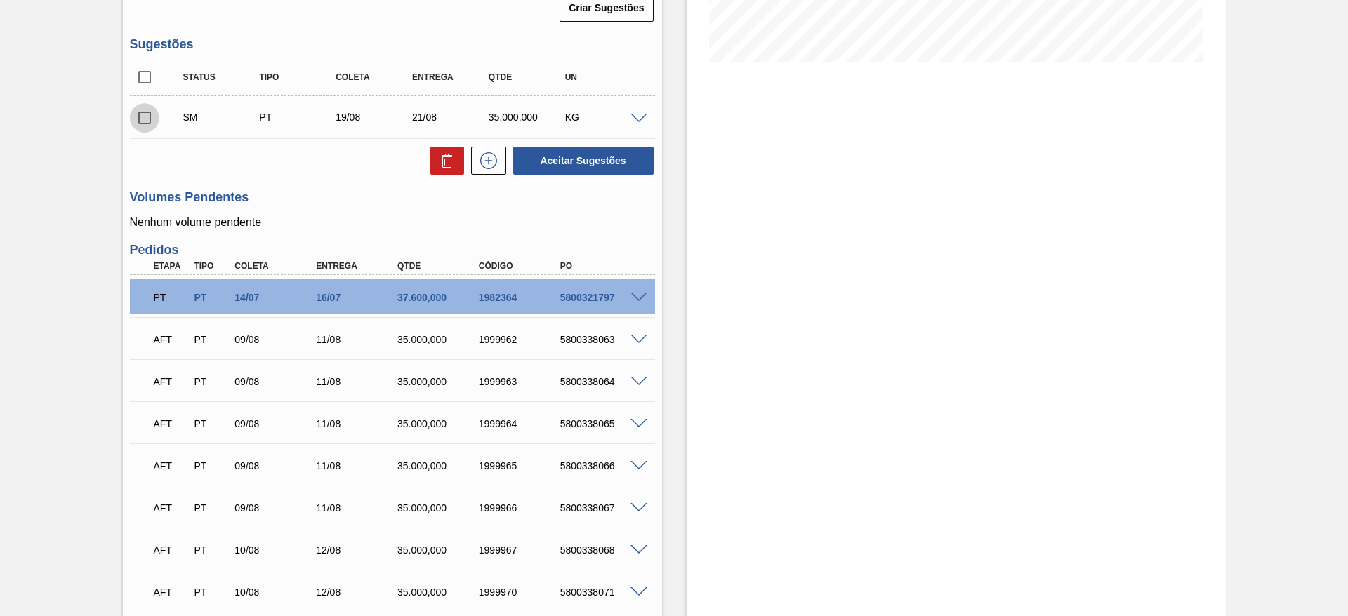
click at [143, 114] on input "checkbox" at bounding box center [144, 117] width 29 height 29
click at [592, 159] on button "Aceitar Sugestões" at bounding box center [583, 161] width 140 height 28
checkbox input "false"
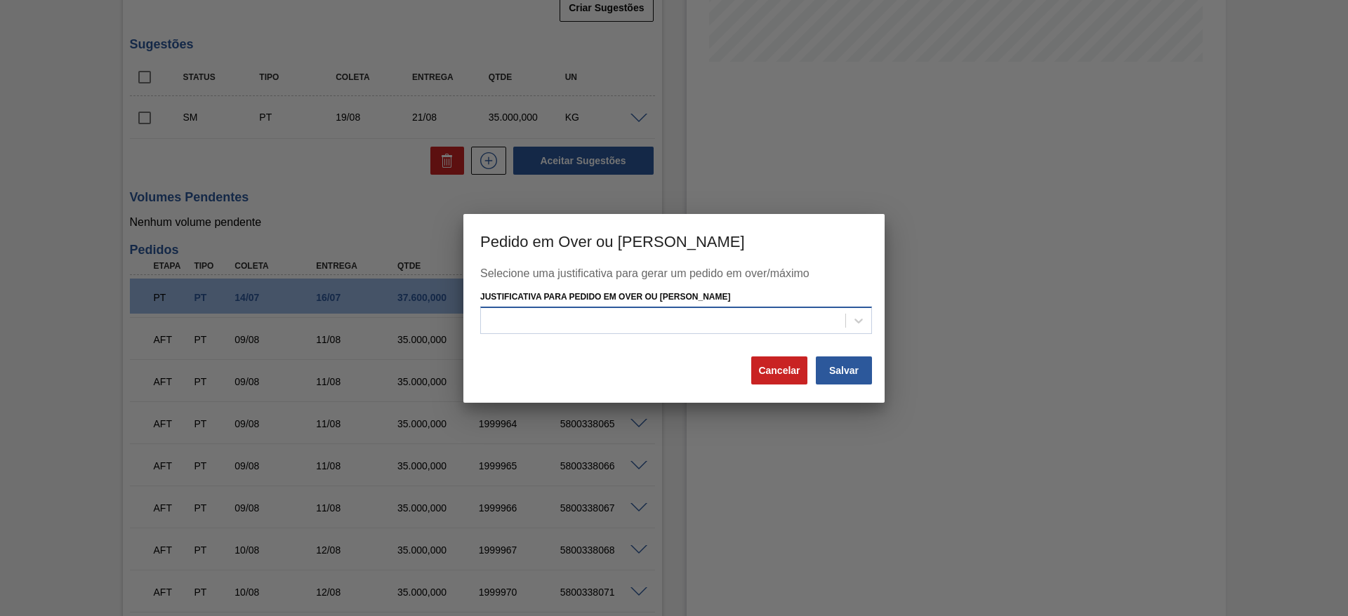
click at [495, 317] on div at bounding box center [663, 321] width 364 height 20
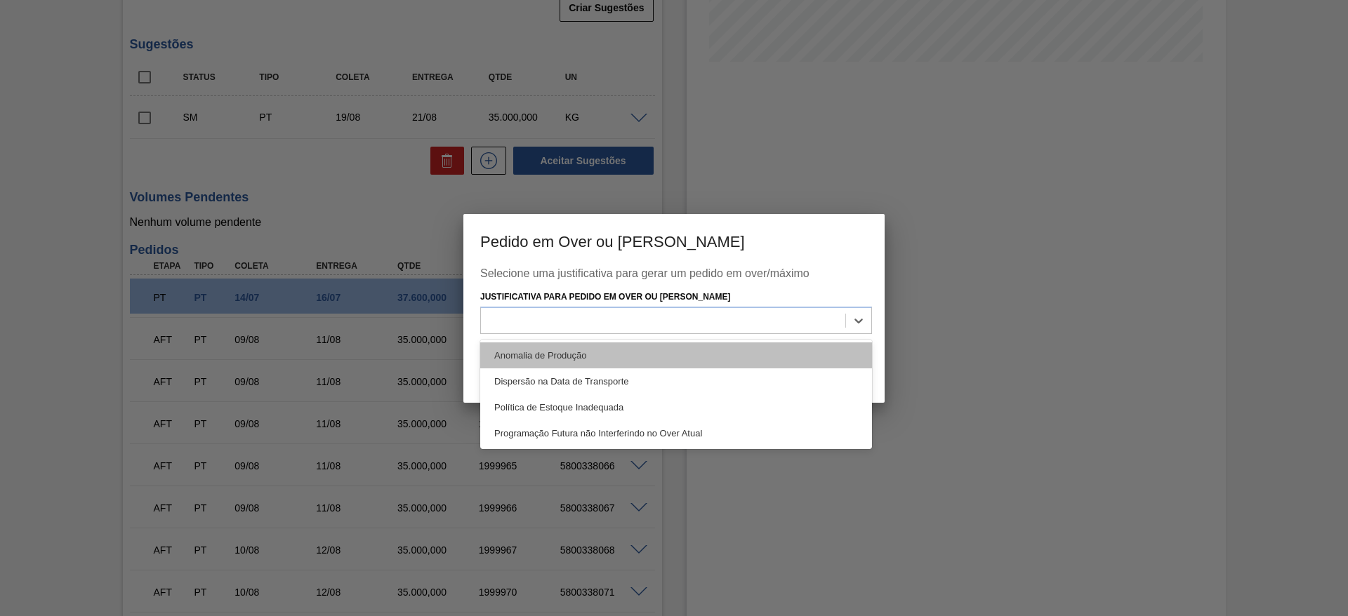
click at [503, 350] on div "Anomalia de Produção" at bounding box center [676, 356] width 392 height 26
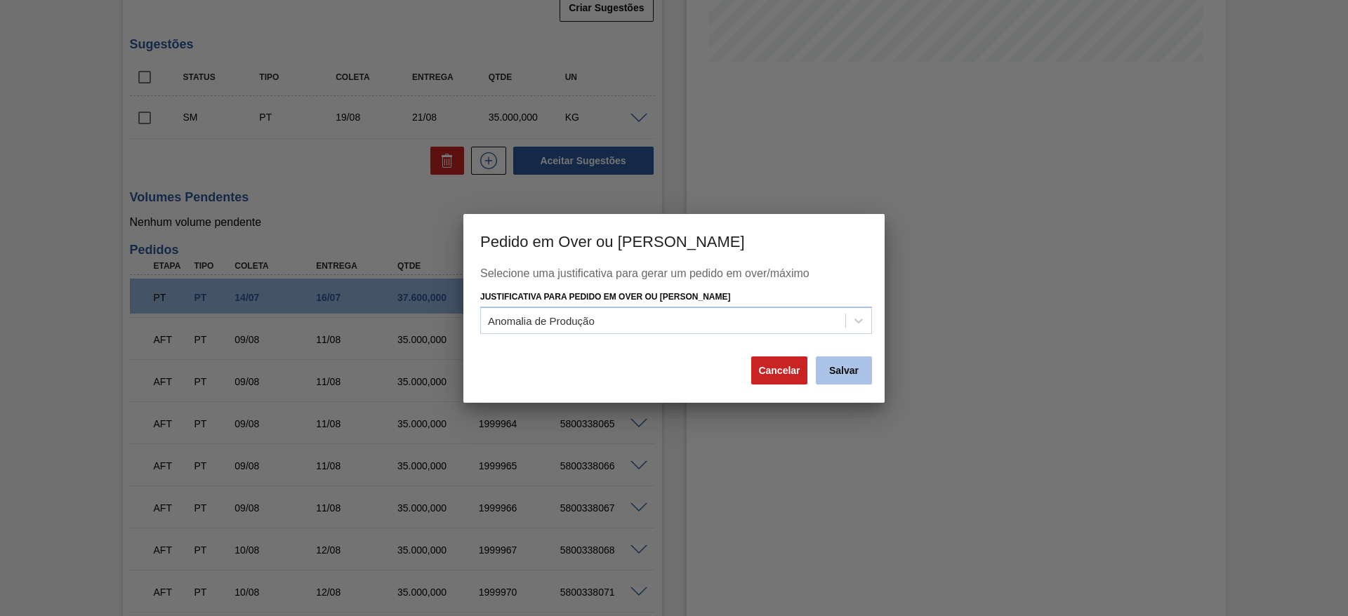
click at [857, 371] on button "Salvar" at bounding box center [844, 371] width 56 height 28
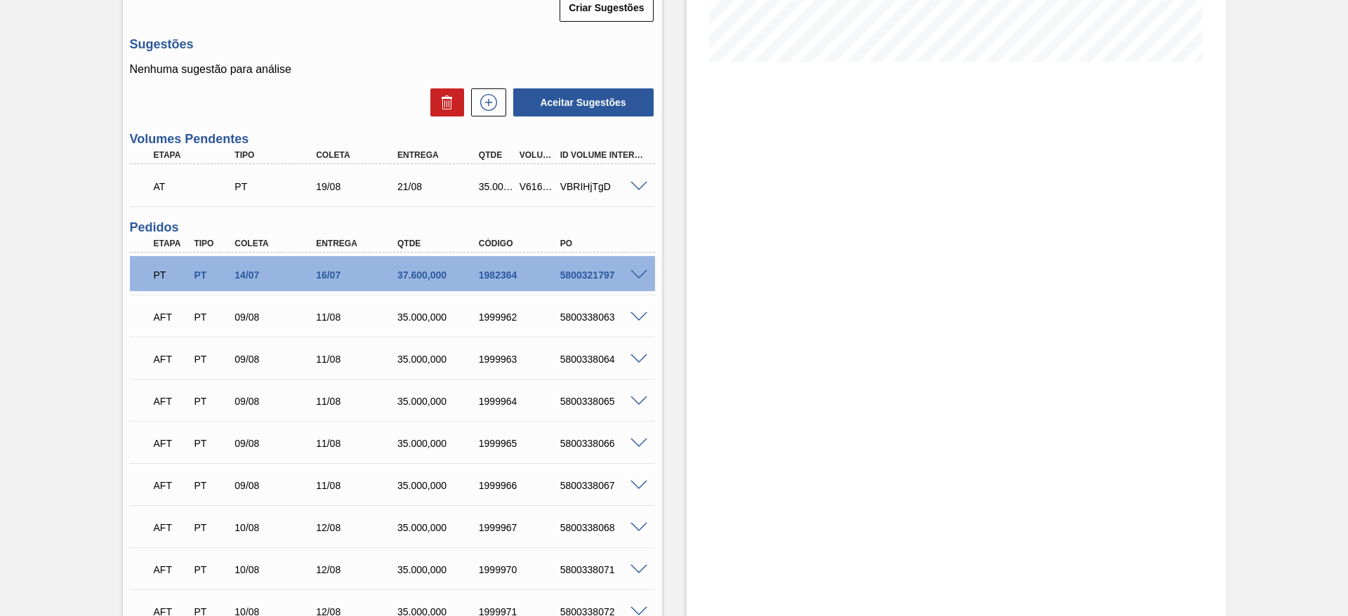
scroll to position [138, 0]
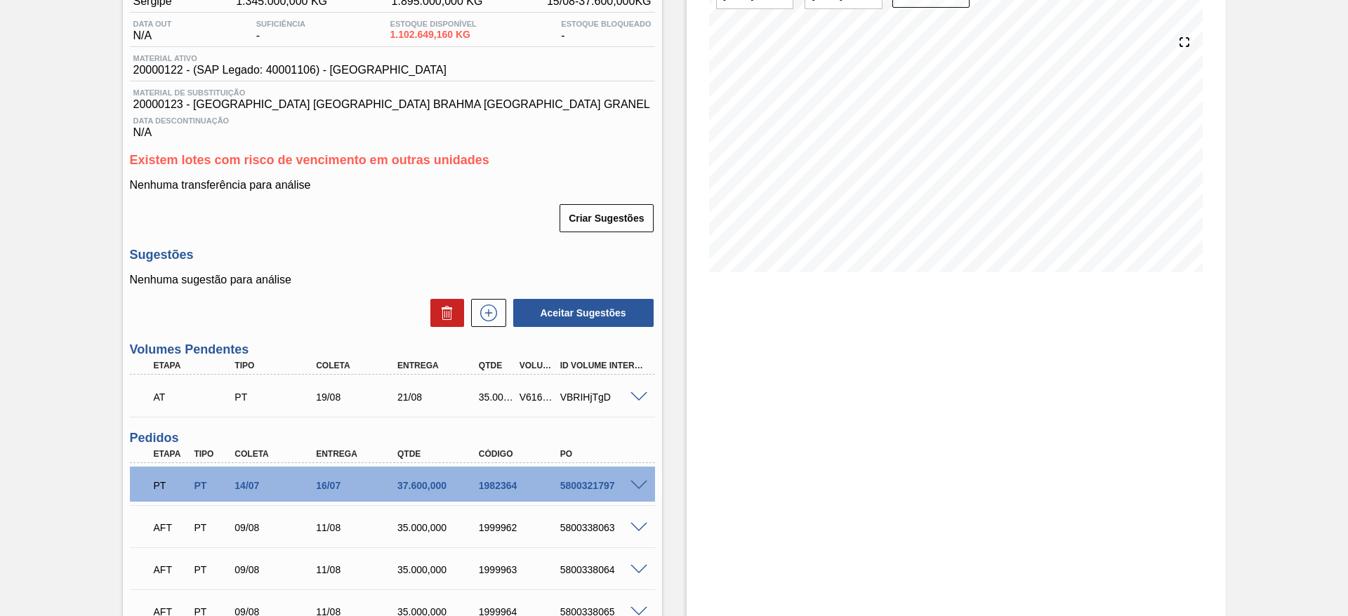
click at [534, 397] on div "V616250" at bounding box center [537, 397] width 42 height 11
copy div "V616250"
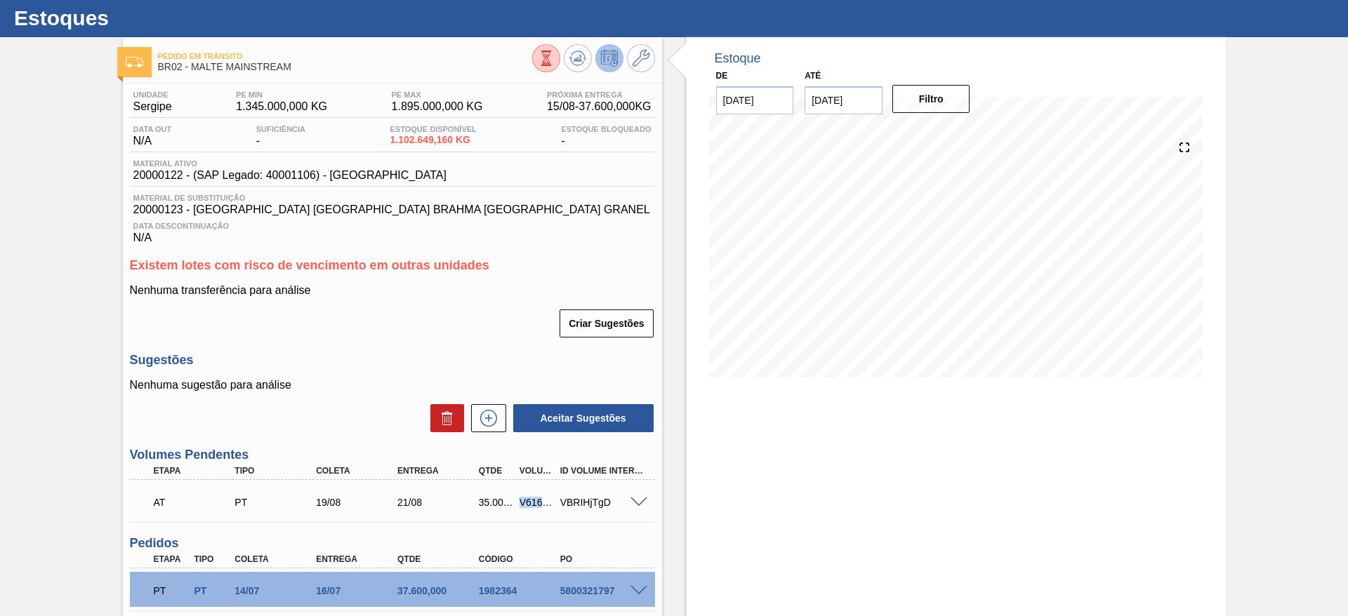
scroll to position [0, 0]
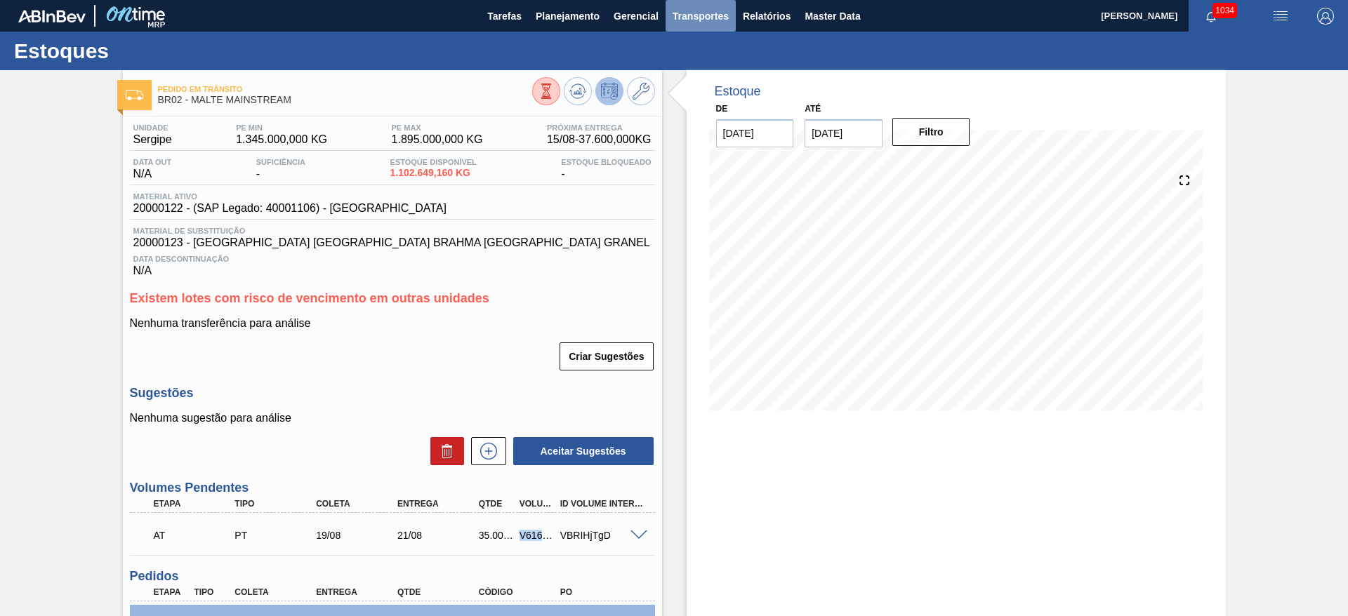
click at [694, 15] on span "Transportes" at bounding box center [700, 16] width 56 height 17
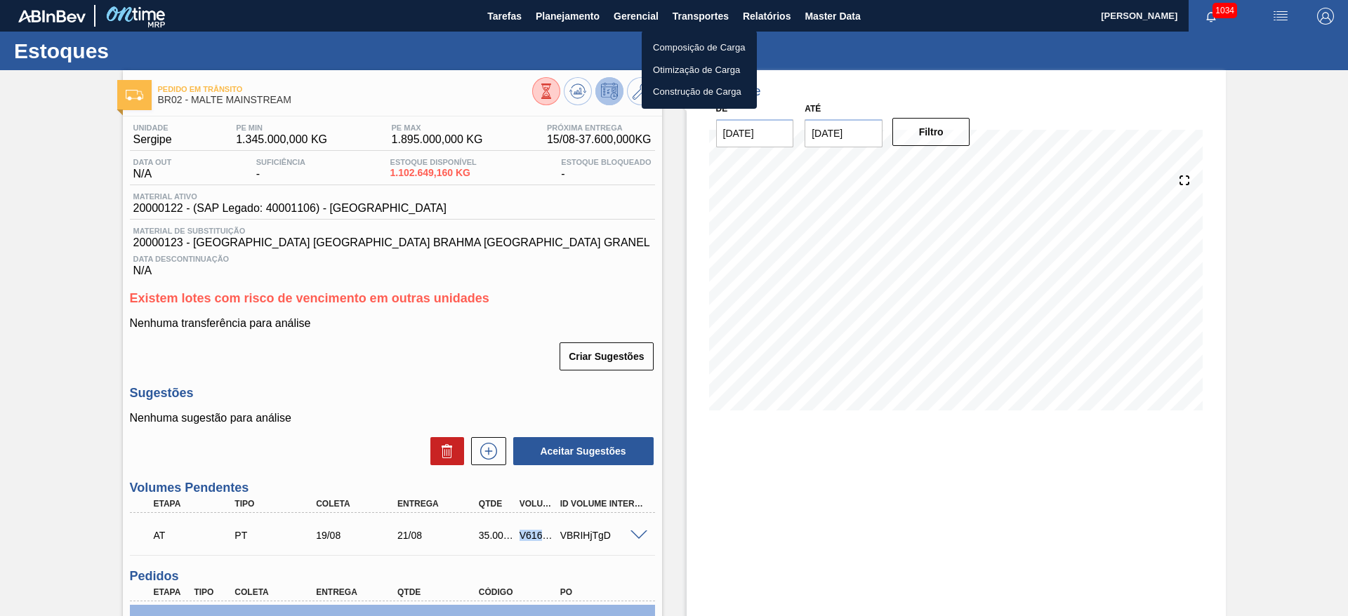
click at [666, 72] on li "Otimização de Carga" at bounding box center [699, 70] width 115 height 22
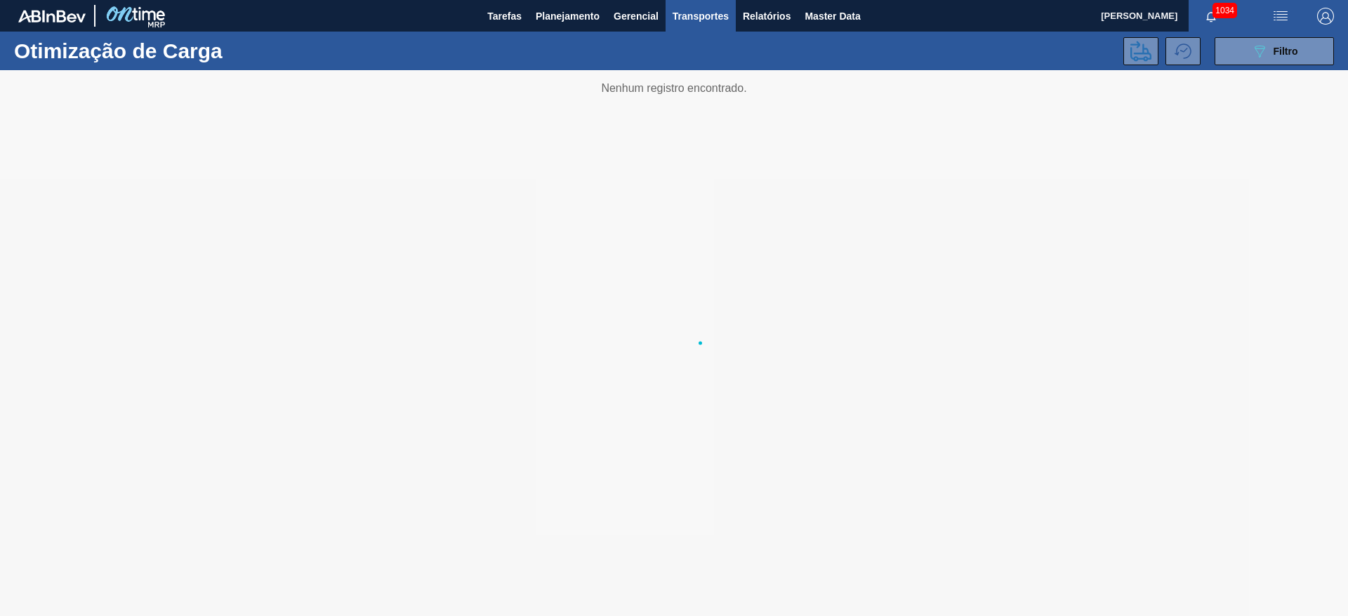
type de "[DATE]"
type até "[DATE]"
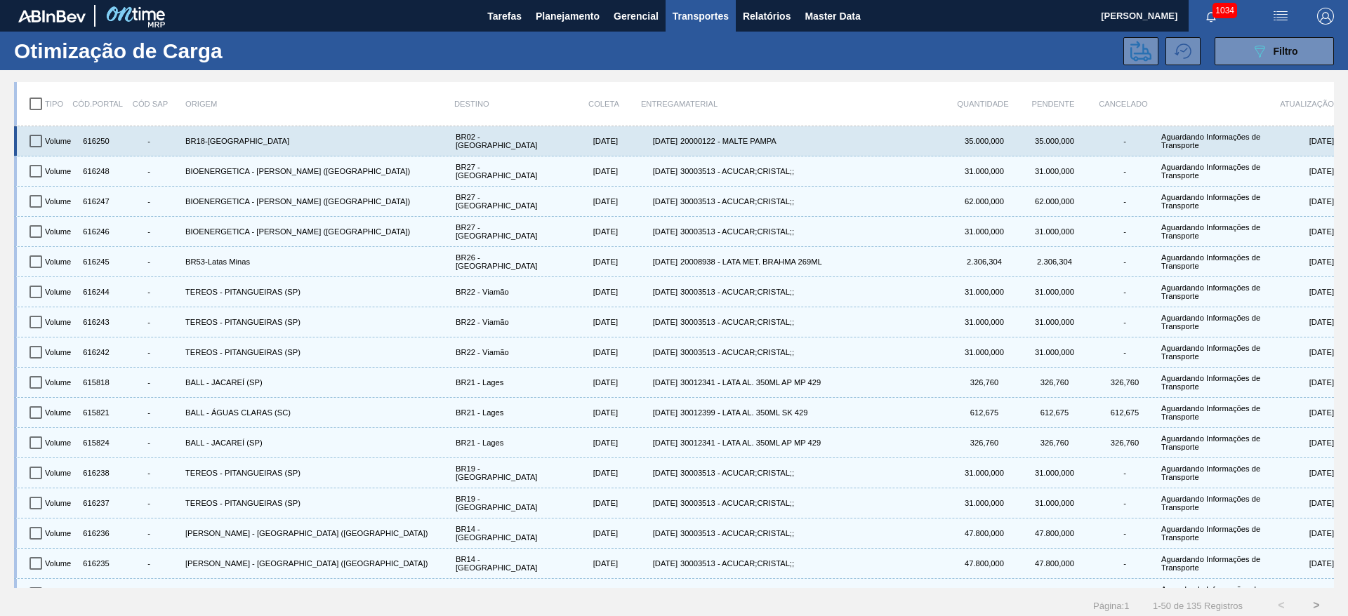
click at [38, 143] on input "checkbox" at bounding box center [35, 140] width 29 height 29
checkbox input "true"
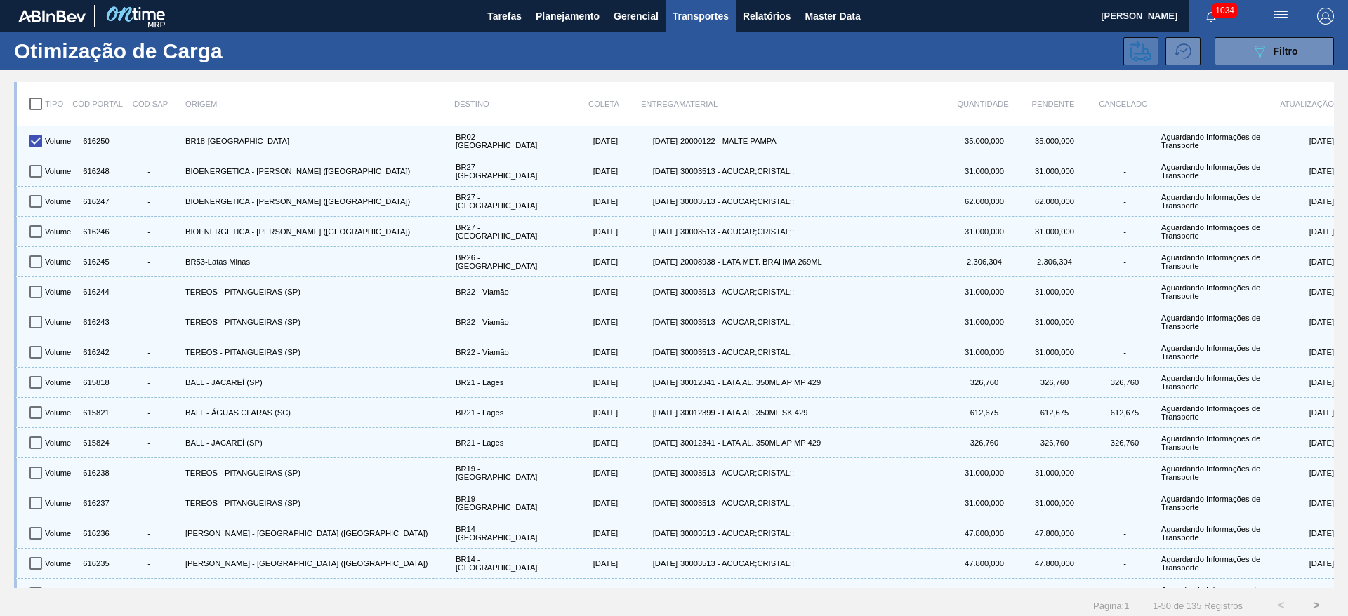
click at [1141, 57] on icon at bounding box center [1140, 51] width 21 height 20
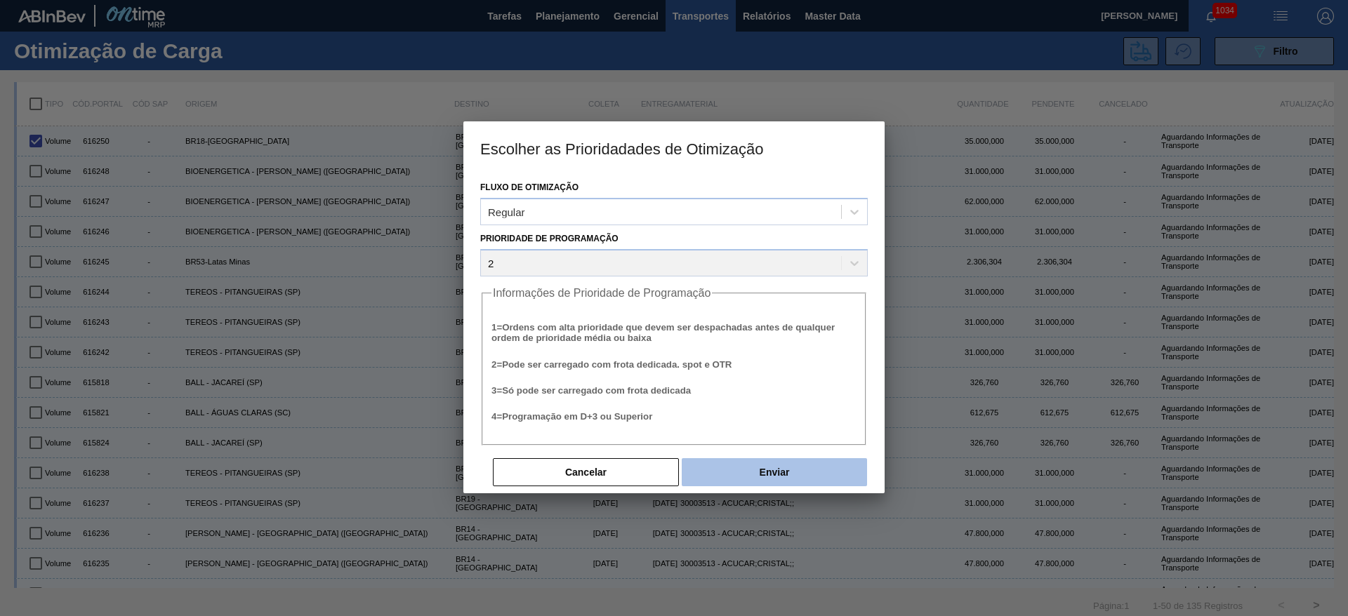
click at [764, 481] on button "Enviar" at bounding box center [774, 472] width 185 height 28
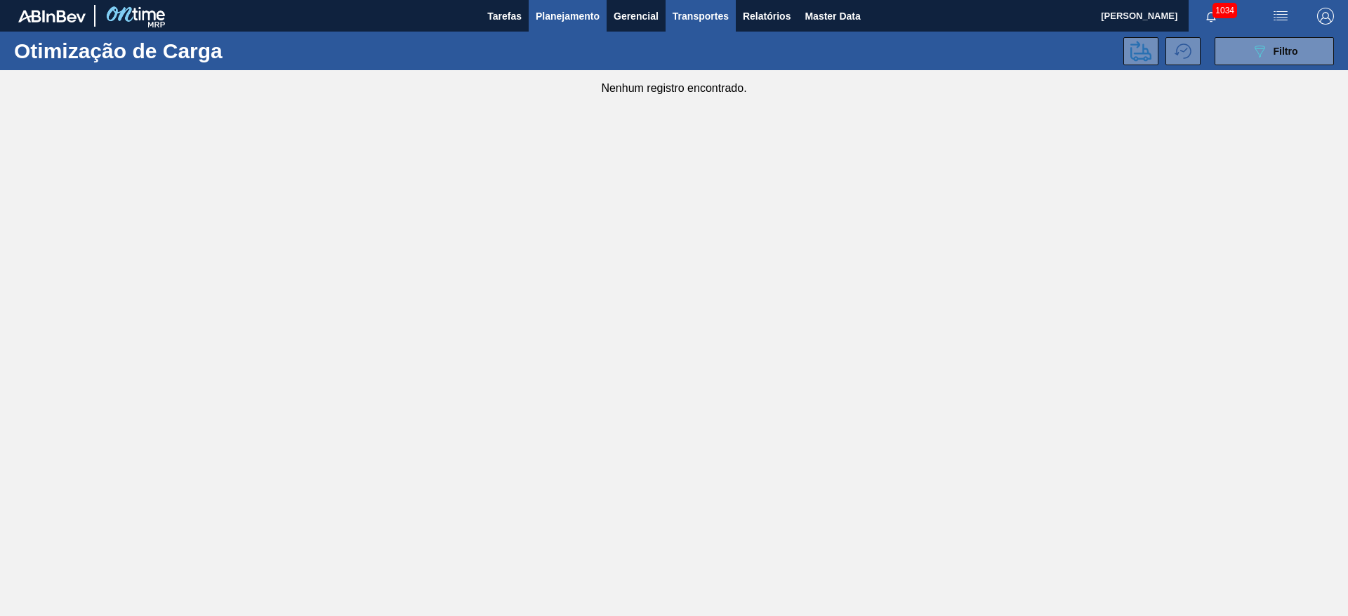
click at [557, 6] on button "Planejamento" at bounding box center [568, 16] width 78 height 32
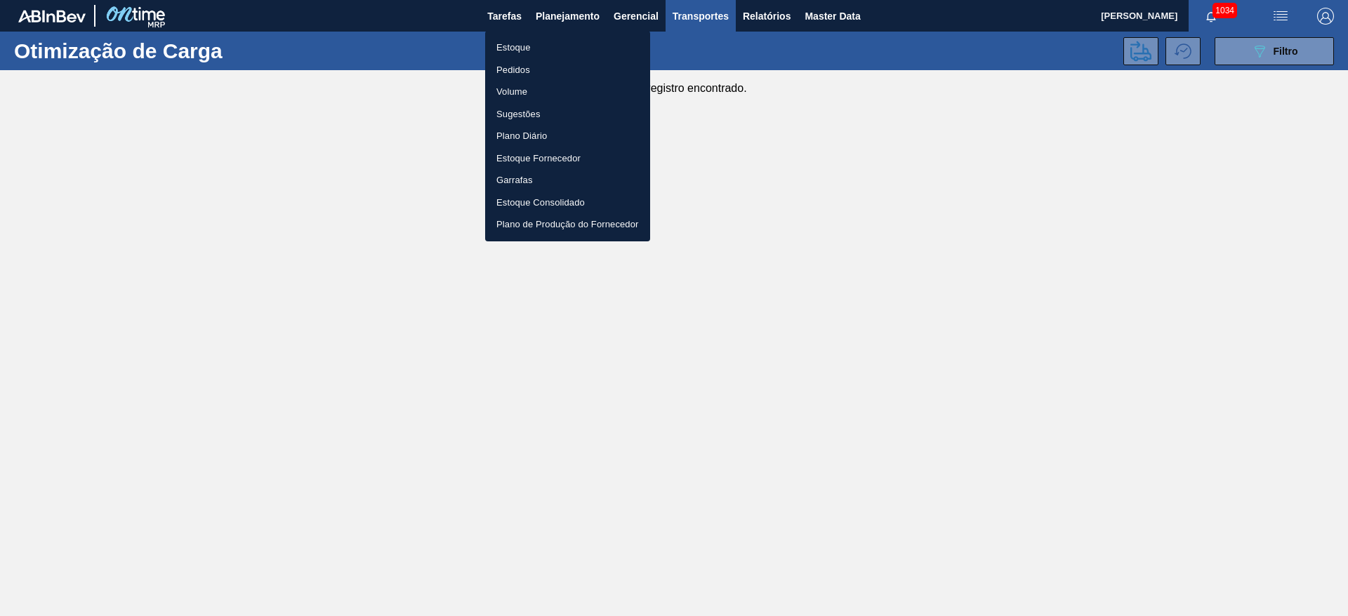
click at [508, 49] on li "Estoque" at bounding box center [567, 48] width 165 height 22
